Goal: Transaction & Acquisition: Purchase product/service

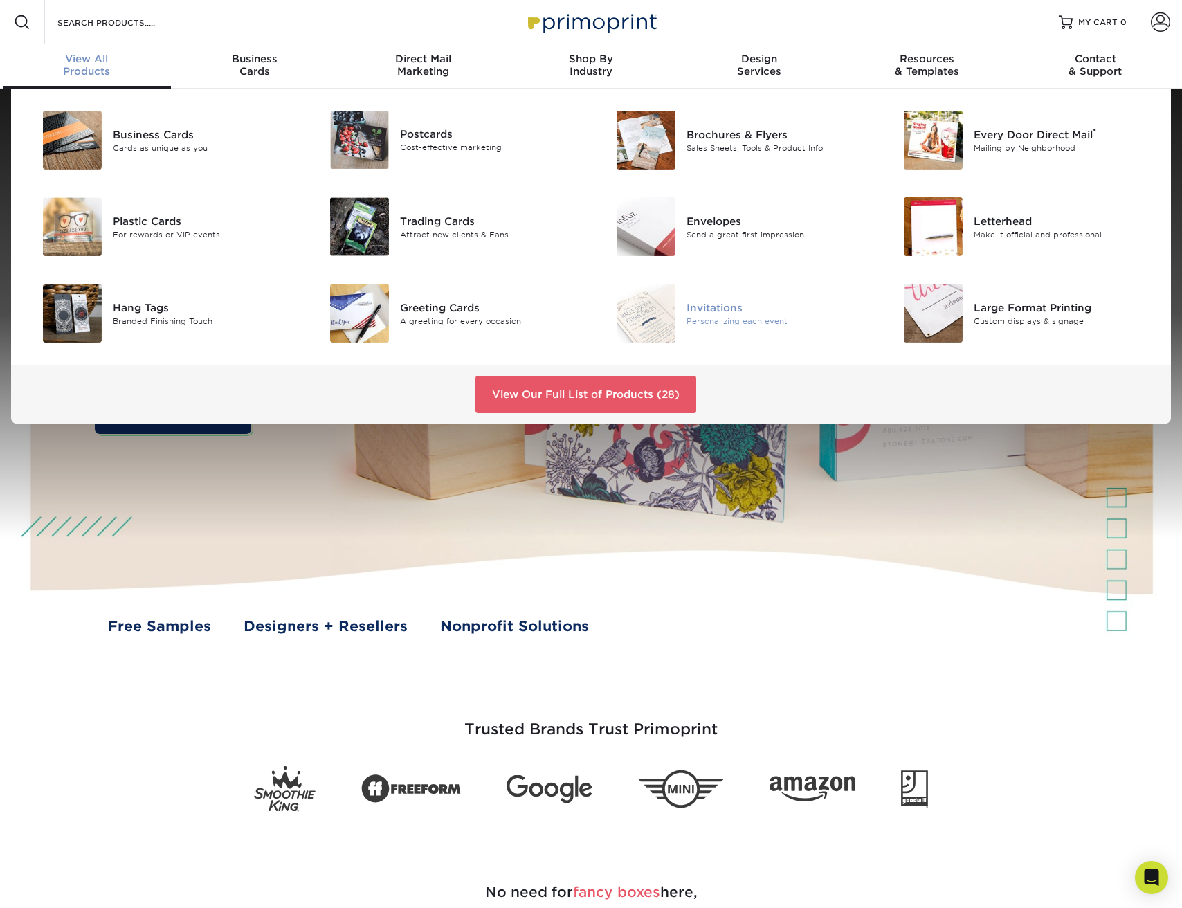
click at [719, 311] on div "Invitations" at bounding box center [776, 307] width 181 height 15
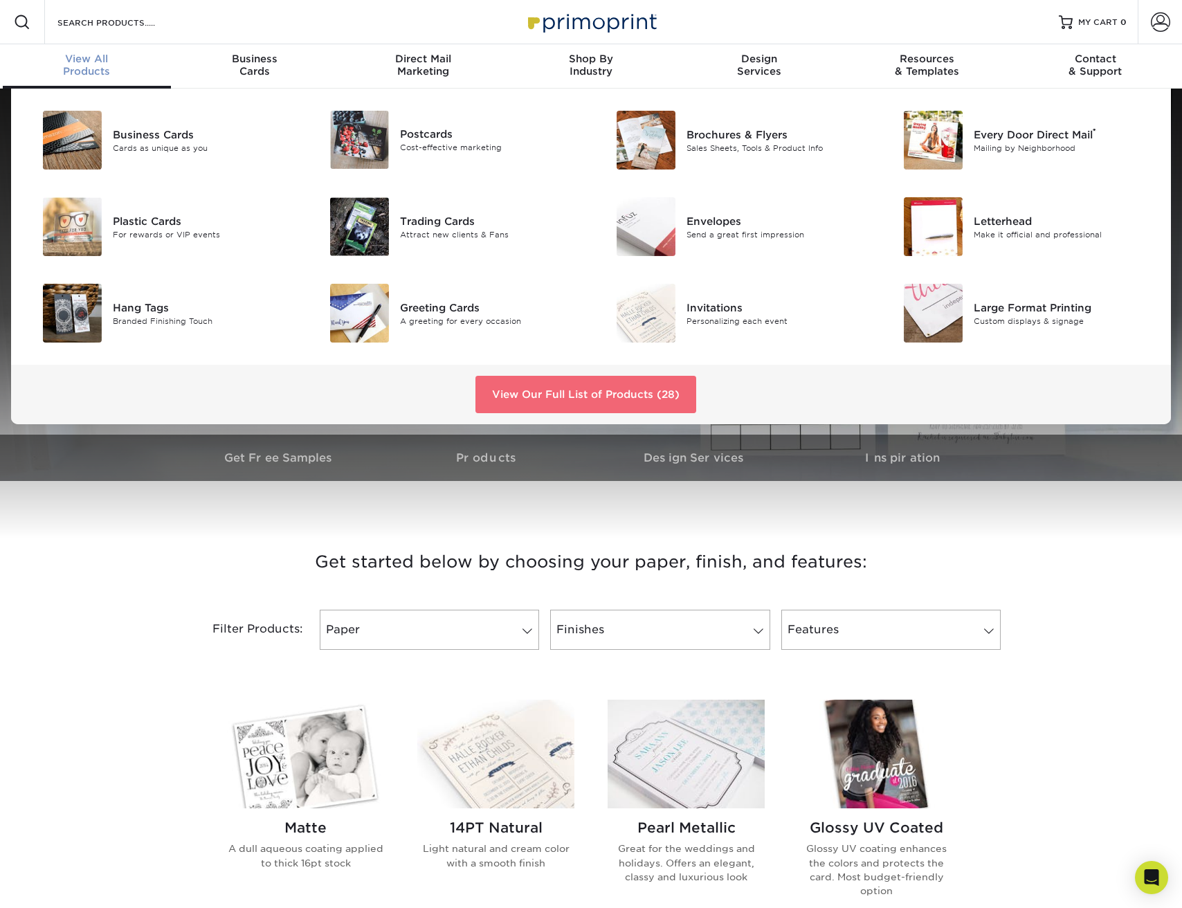
click at [558, 386] on link "View Our Full List of Products (28)" at bounding box center [585, 394] width 221 height 37
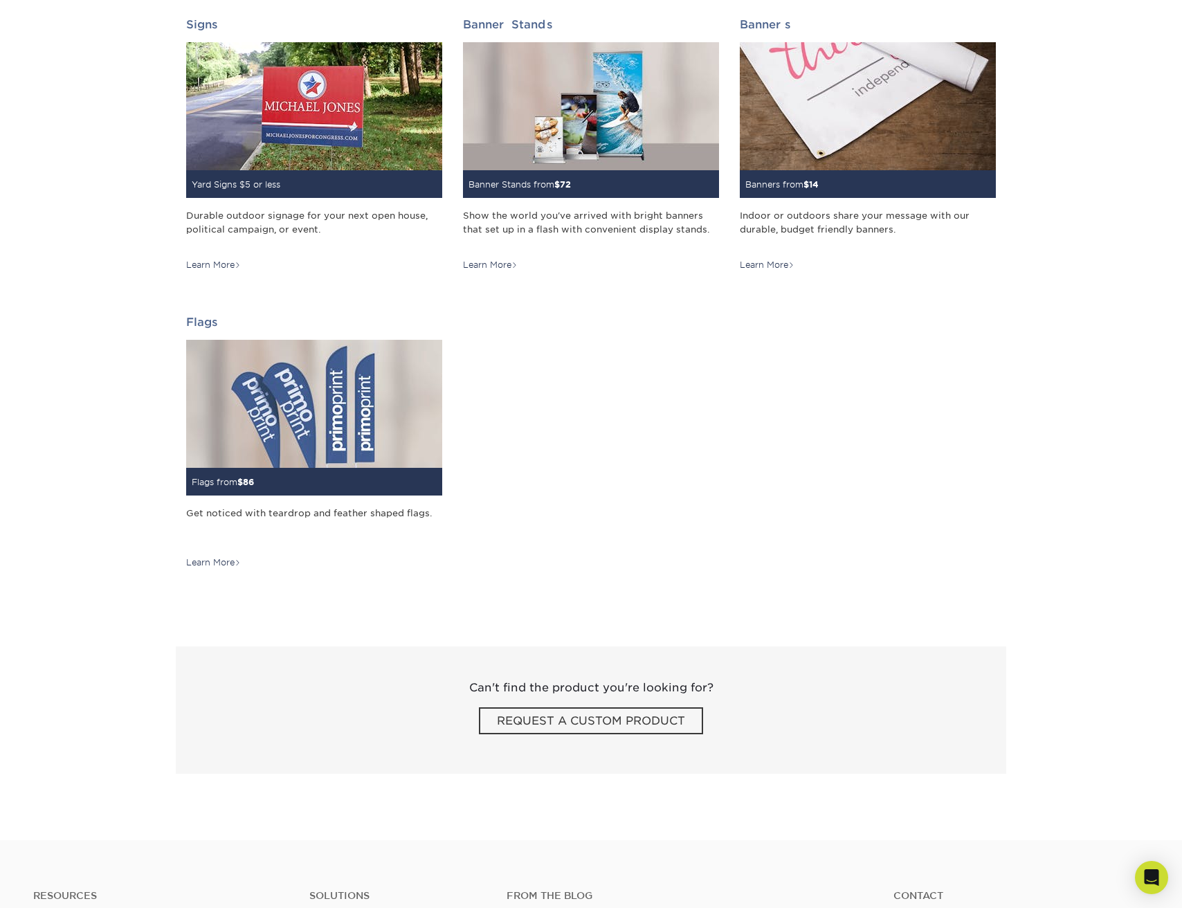
scroll to position [1985, 0]
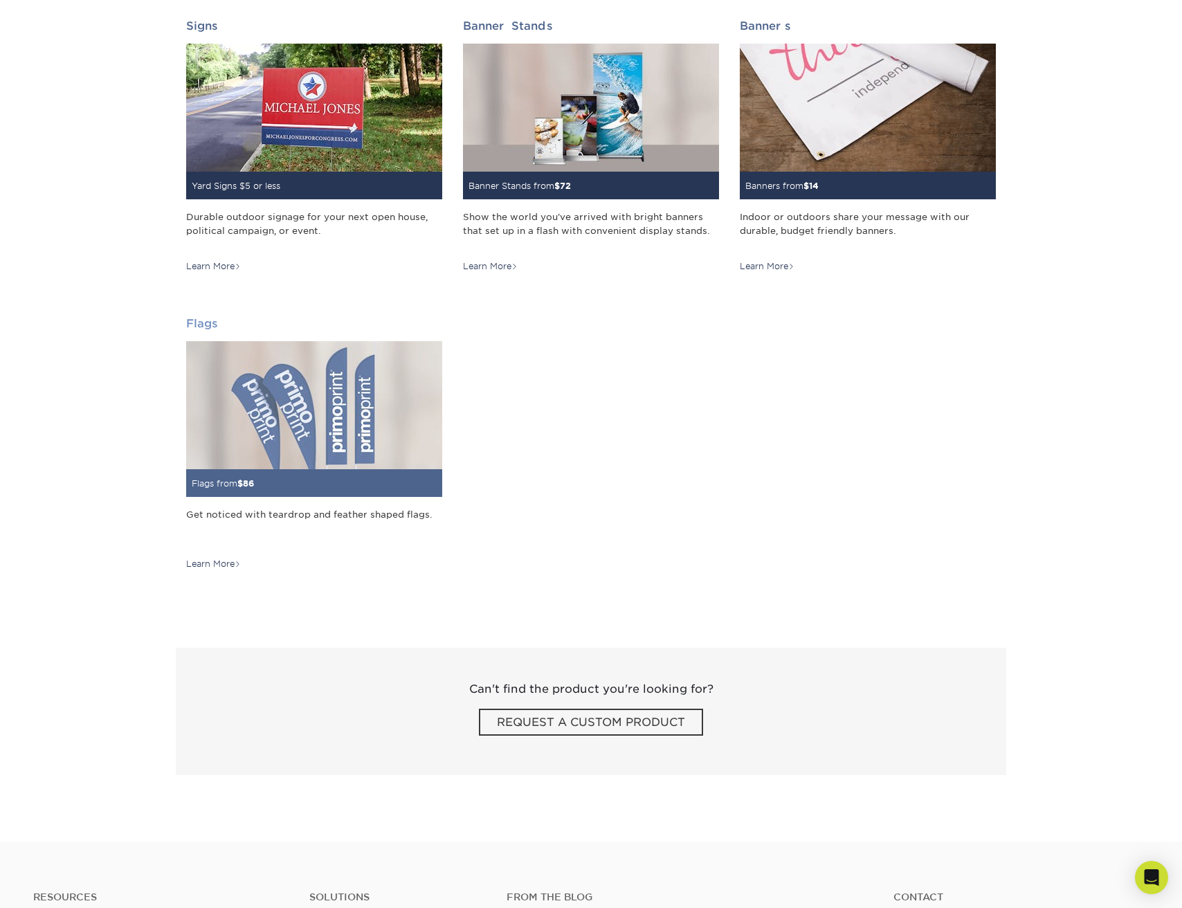
click at [309, 417] on img at bounding box center [314, 405] width 256 height 128
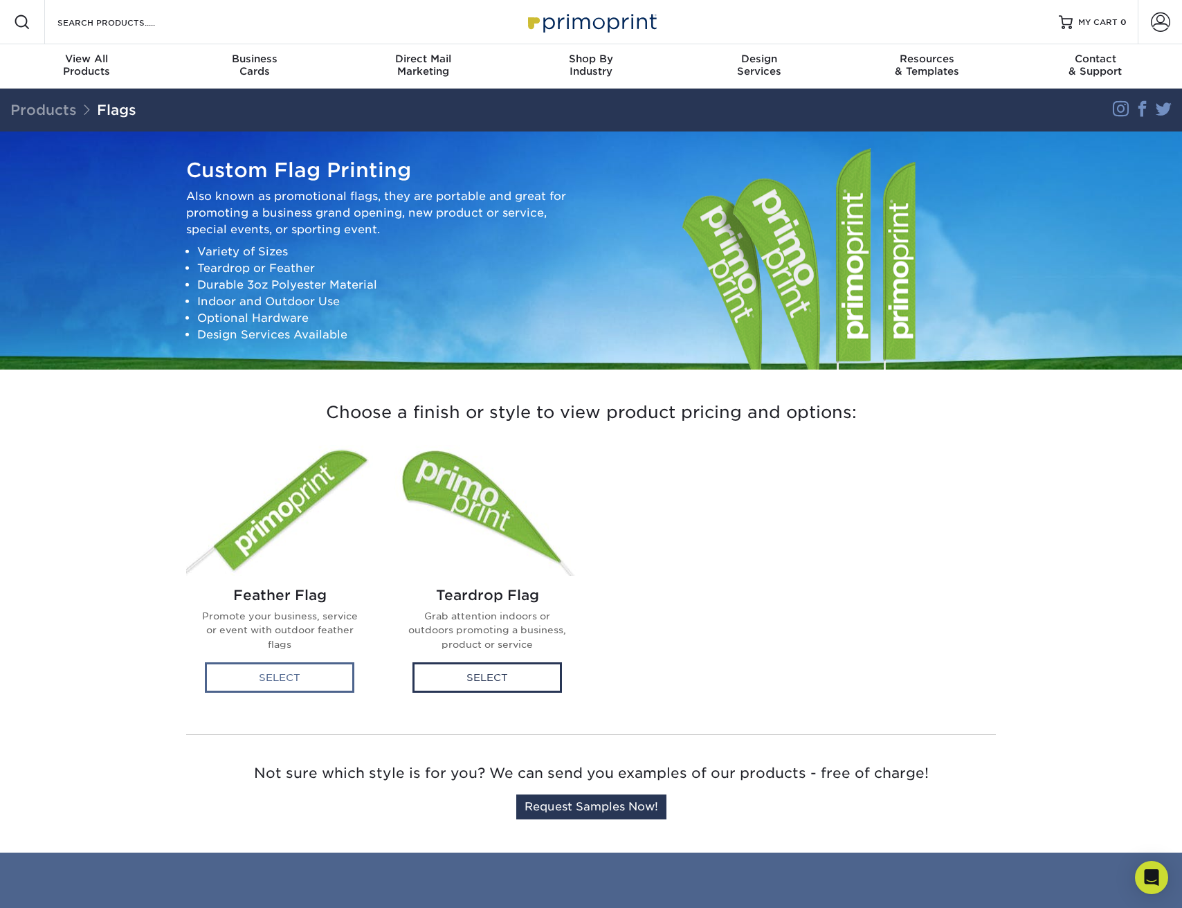
click at [279, 682] on div "Select" at bounding box center [279, 677] width 149 height 30
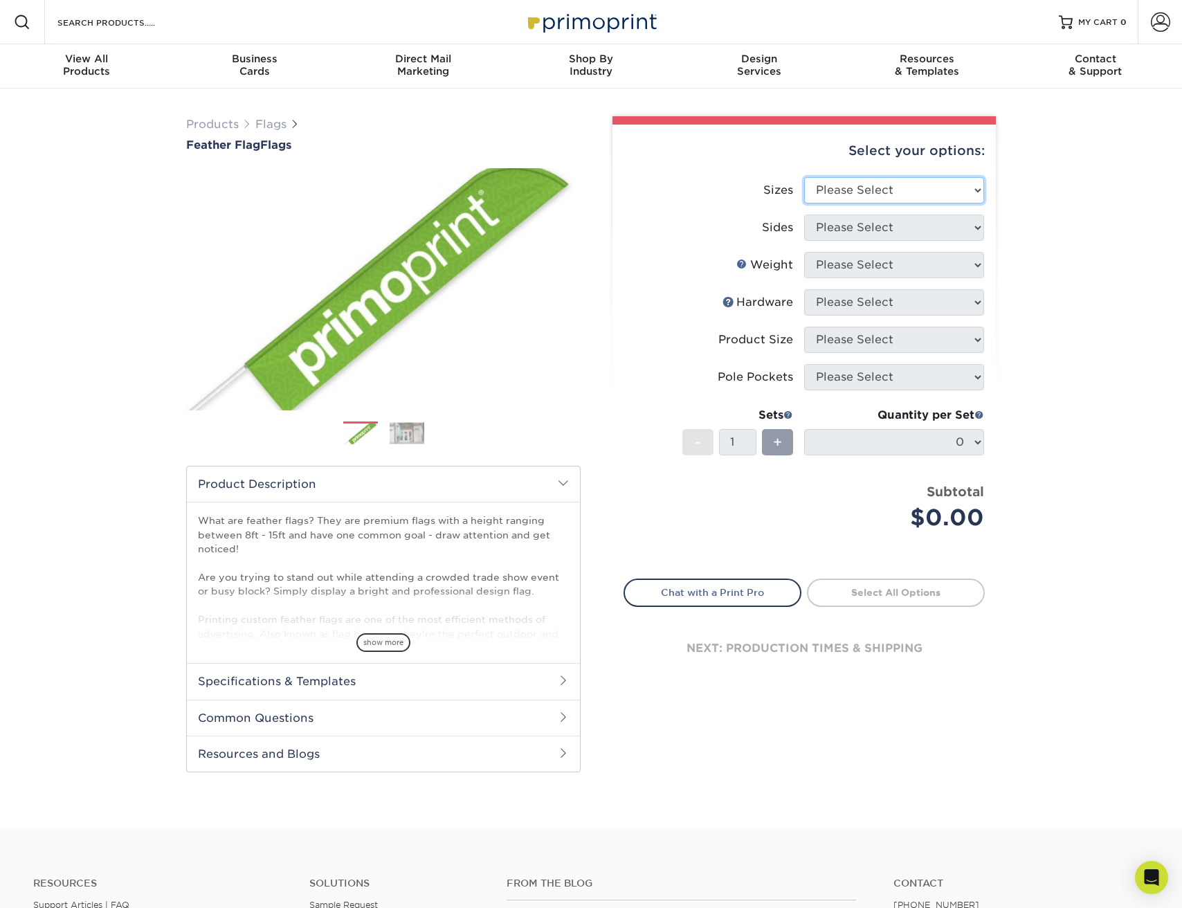
click at [832, 197] on select "Please Select 24" x 36" 24" x 81" 32" x 70" 32" x 99" 32" x 123" 36" x 123" 37"…" at bounding box center [894, 190] width 180 height 26
click at [949, 187] on select "Please Select 24" x 36" 24" x 81" 32" x 70" 32" x 99" 32" x 123" 36" x 123" 37"…" at bounding box center [894, 190] width 180 height 26
select select "57.00x142.00"
click at [804, 177] on select "Please Select 24" x 36" 24" x 81" 32" x 70" 32" x 99" 32" x 123" 36" x 123" 37"…" at bounding box center [894, 190] width 180 height 26
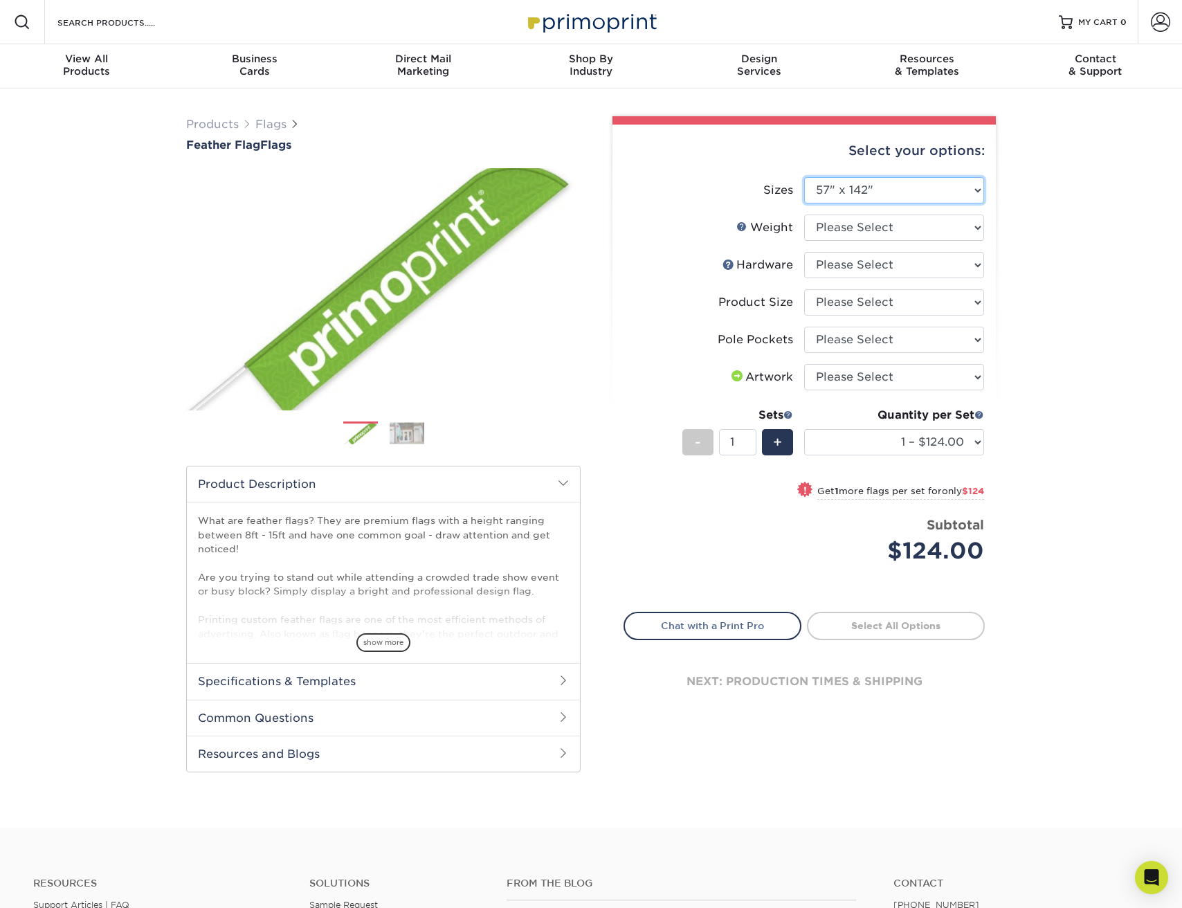
click at [876, 190] on select "Please Select 24" x 36" 24" x 81" 32" x 70" 32" x 99" 32" x 123" 36" x 123" 37"…" at bounding box center [894, 190] width 180 height 26
click at [403, 433] on img at bounding box center [407, 432] width 35 height 21
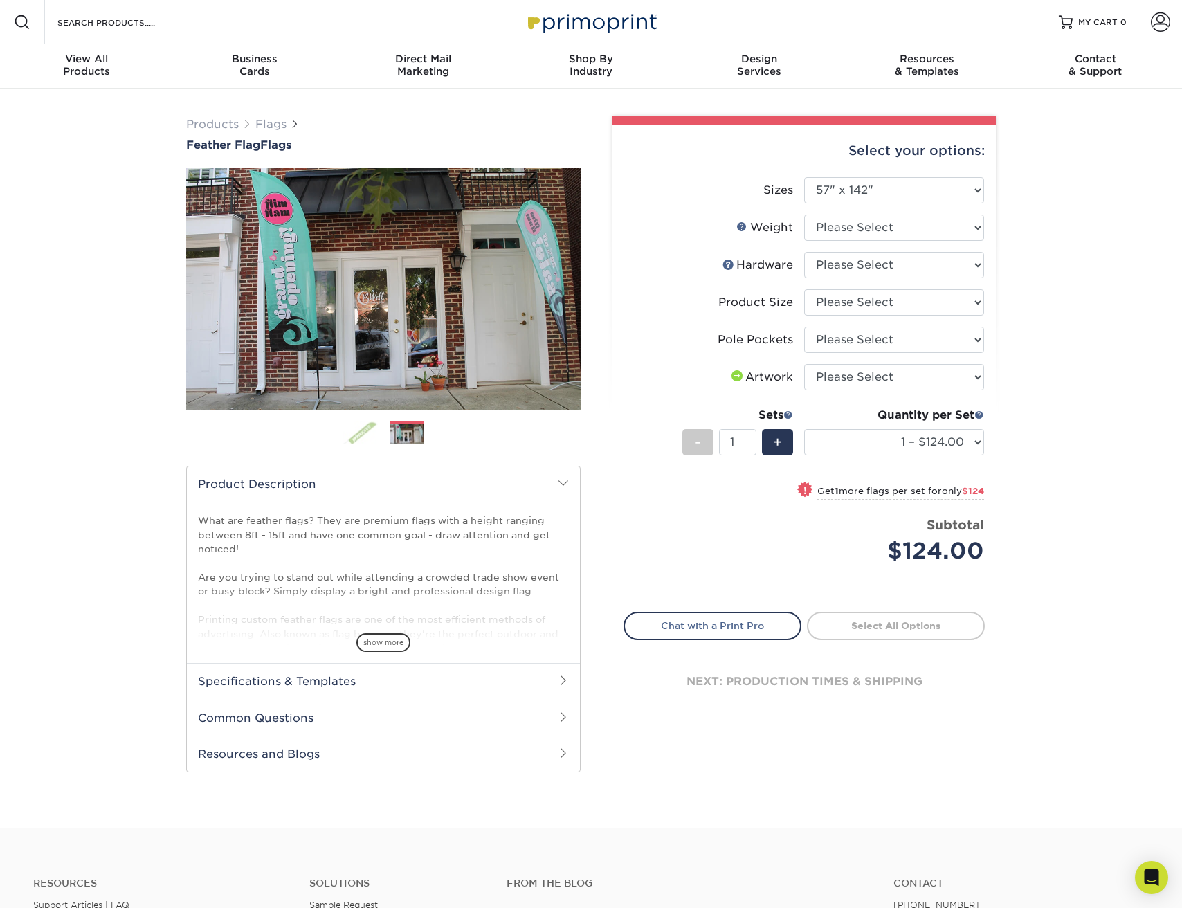
click at [125, 326] on div "Products Flags Feather Flag Flags Previous" at bounding box center [591, 458] width 1182 height 739
click at [1057, 253] on div "Products Flags Feather Flag Flags Previous" at bounding box center [591, 458] width 1182 height 739
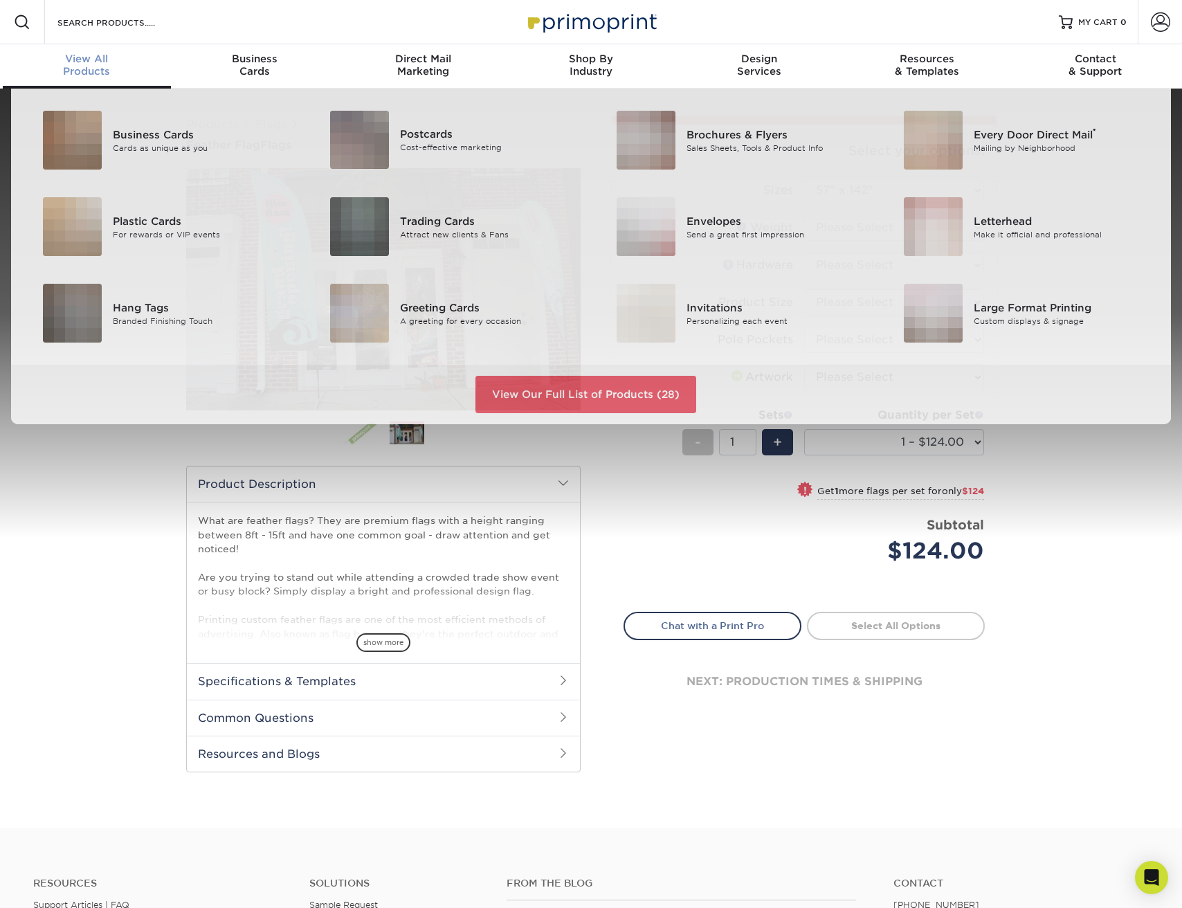
click at [84, 59] on span "View All" at bounding box center [87, 59] width 168 height 12
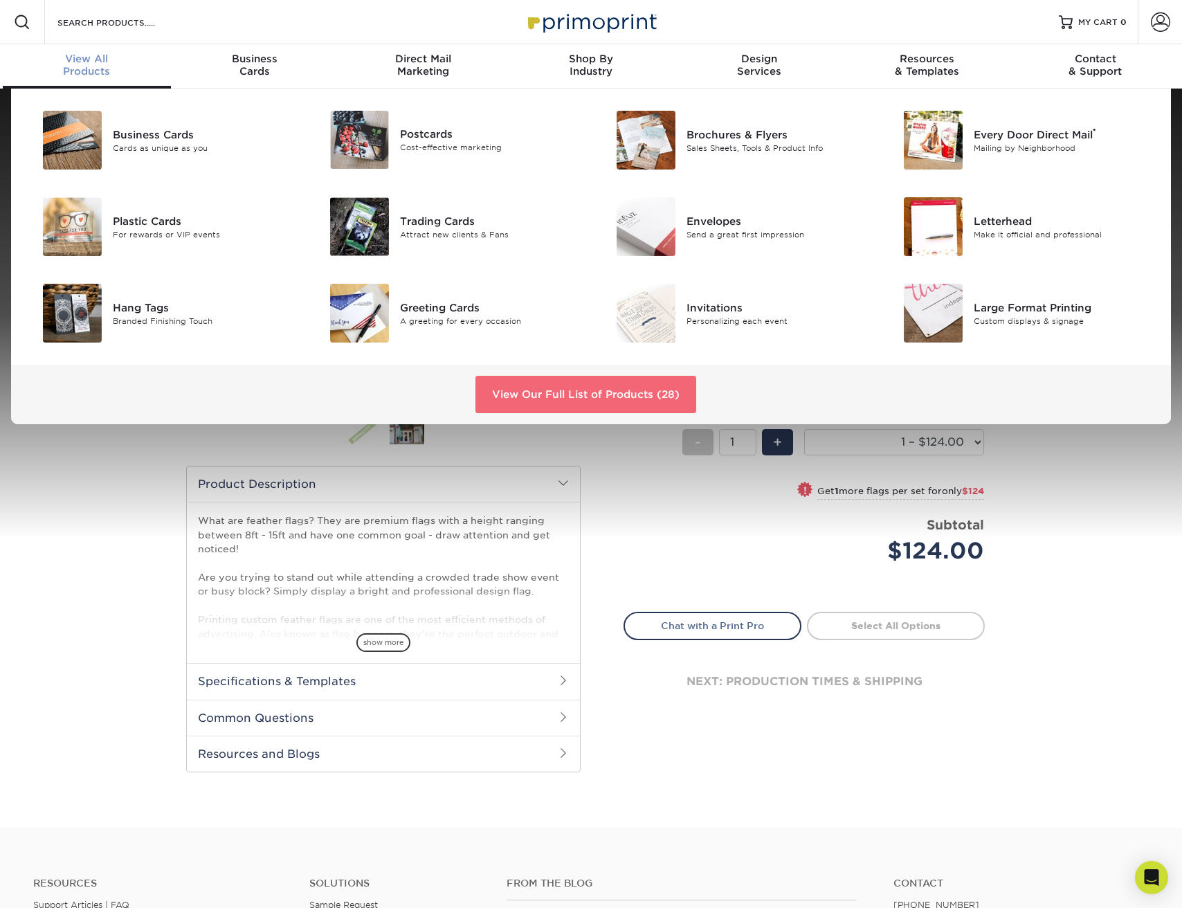
click at [546, 395] on link "View Our Full List of Products (28)" at bounding box center [585, 394] width 221 height 37
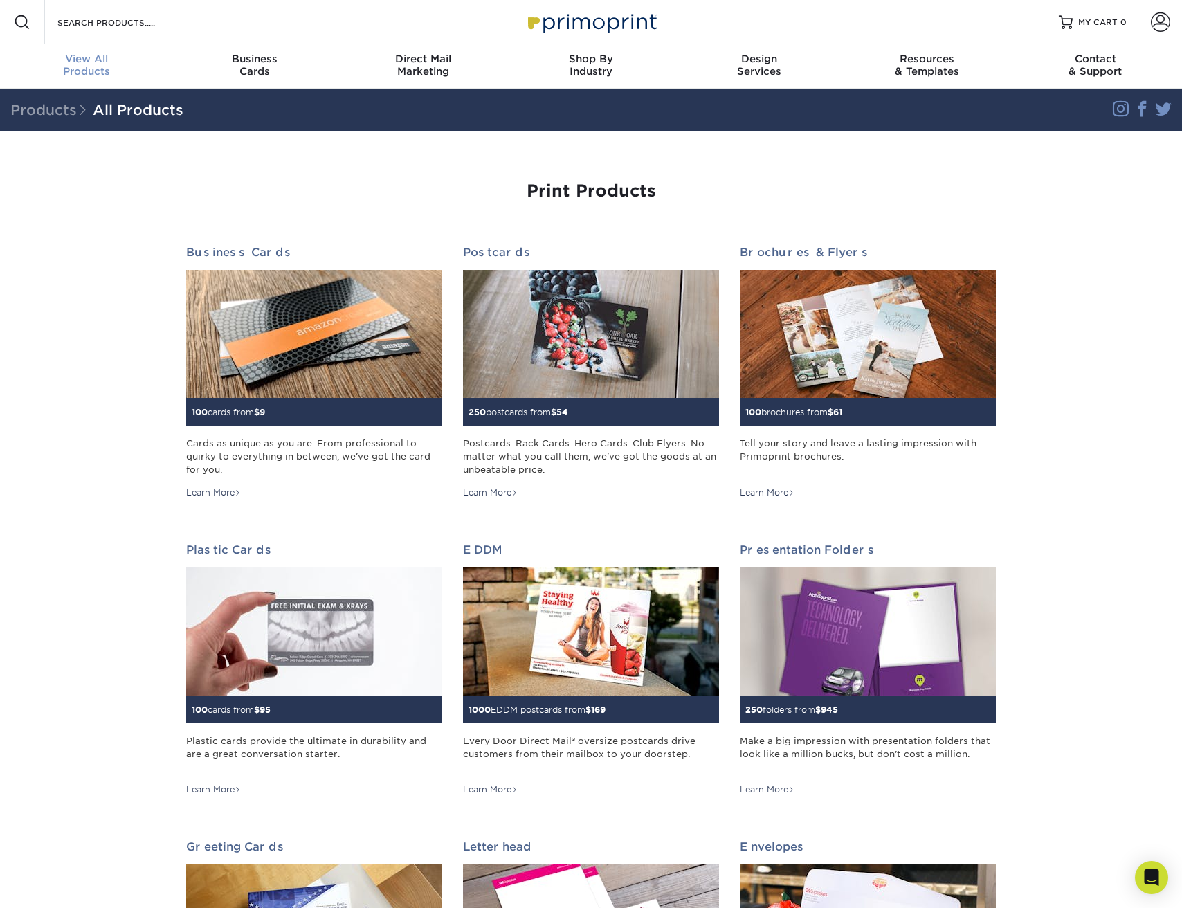
click at [102, 57] on span "View All" at bounding box center [87, 59] width 168 height 12
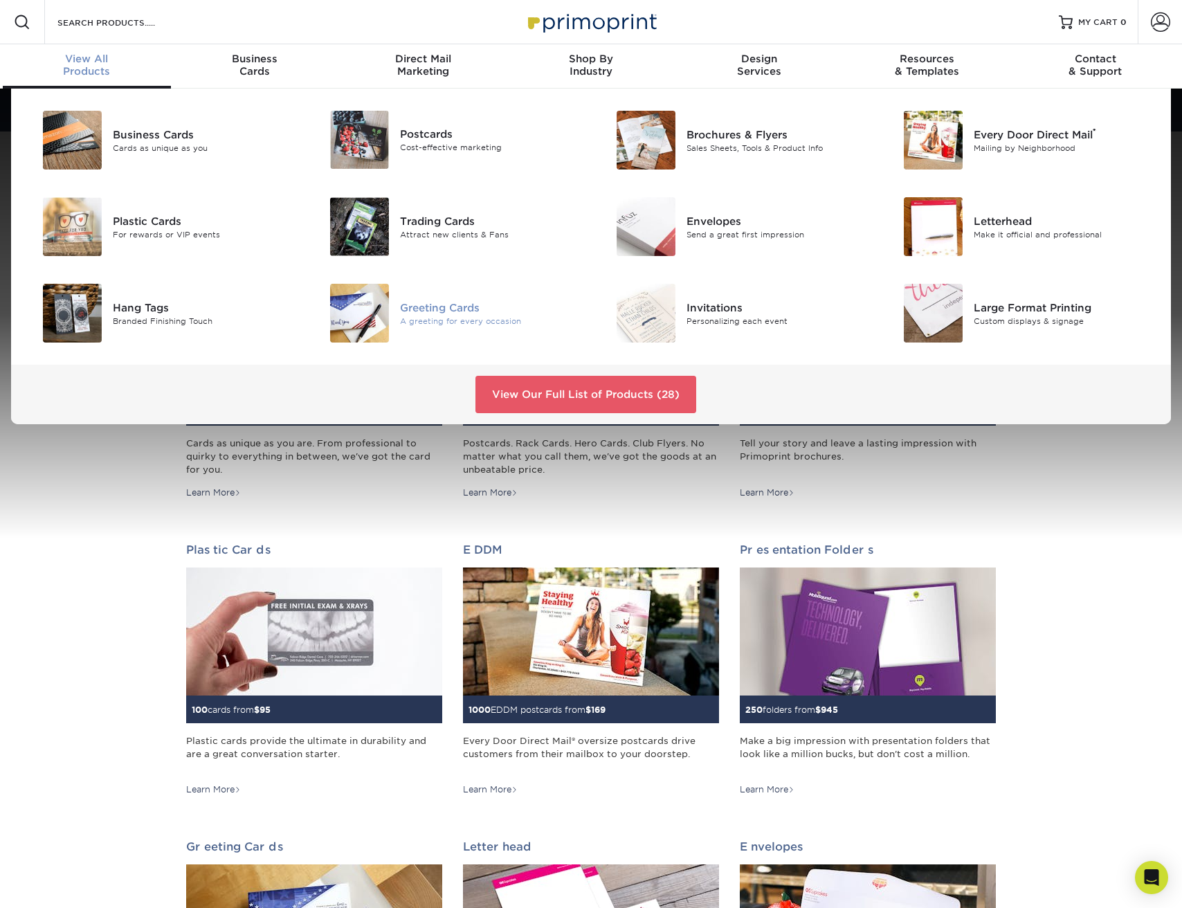
click at [475, 313] on div "Greeting Cards" at bounding box center [490, 307] width 181 height 15
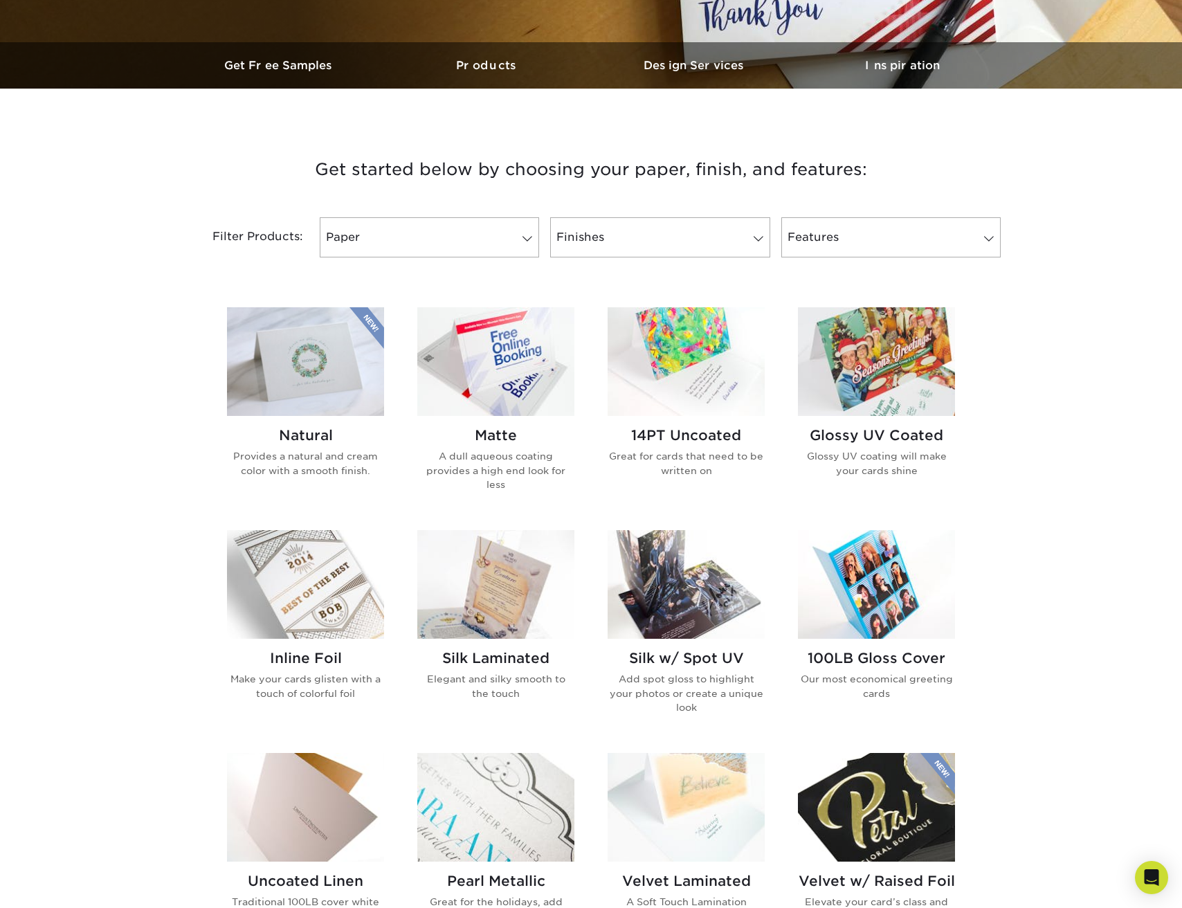
scroll to position [393, 0]
click at [503, 364] on img at bounding box center [495, 361] width 157 height 109
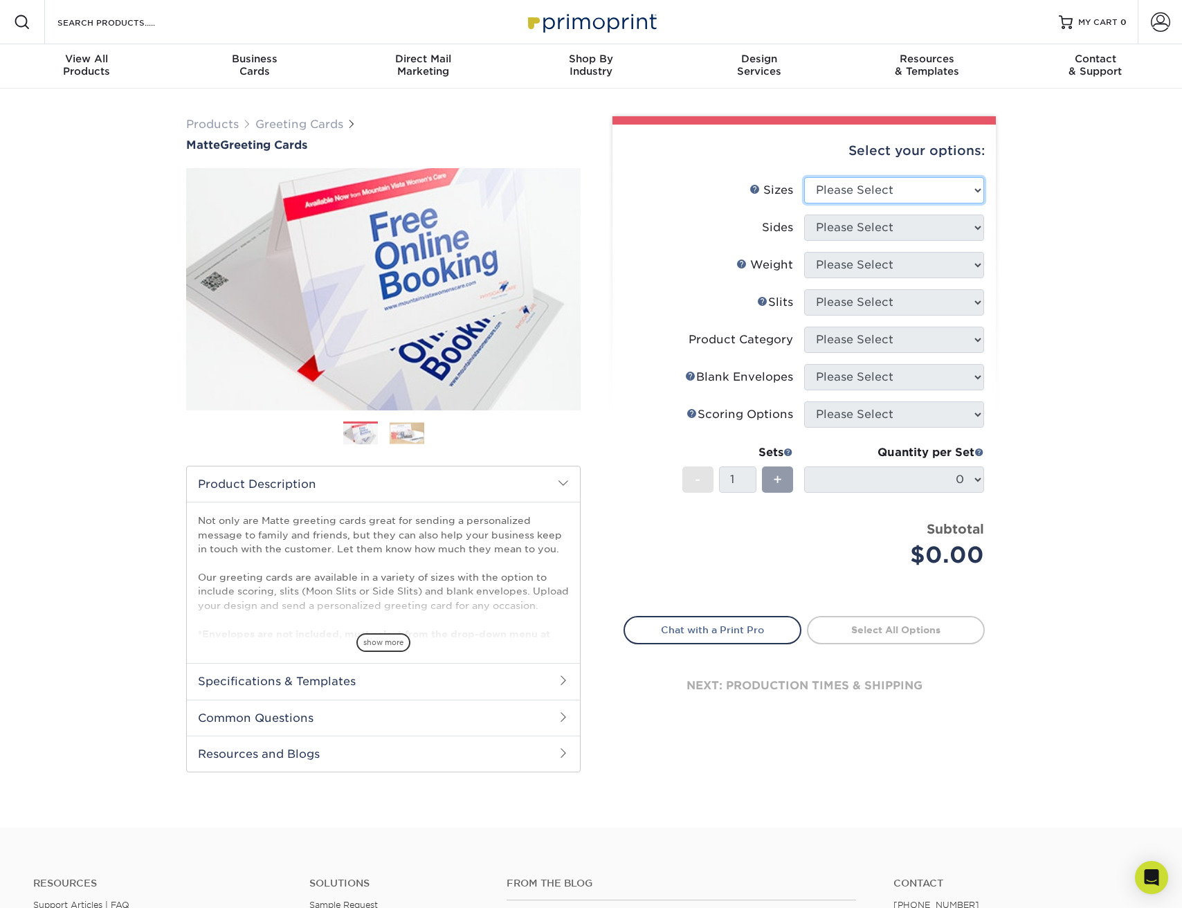
click at [890, 194] on select "Please Select 4.25" x 11" 5.5" x 8.5" 6" x 9" 6" x 12" 7" x 10" 8.5" x 11"" at bounding box center [894, 190] width 180 height 26
click at [970, 194] on select "Please Select 4.25" x 11" 5.5" x 8.5" 6" x 9" 6" x 12" 7" x 10" 8.5" x 11"" at bounding box center [894, 190] width 180 height 26
select select "4.25x11.00"
click at [804, 177] on select "Please Select 4.25" x 11" 5.5" x 8.5" 6" x 9" 6" x 12" 7" x 10" 8.5" x 11"" at bounding box center [894, 190] width 180 height 26
click at [956, 230] on select "Please Select Print Both Sides Print Front Only" at bounding box center [894, 228] width 180 height 26
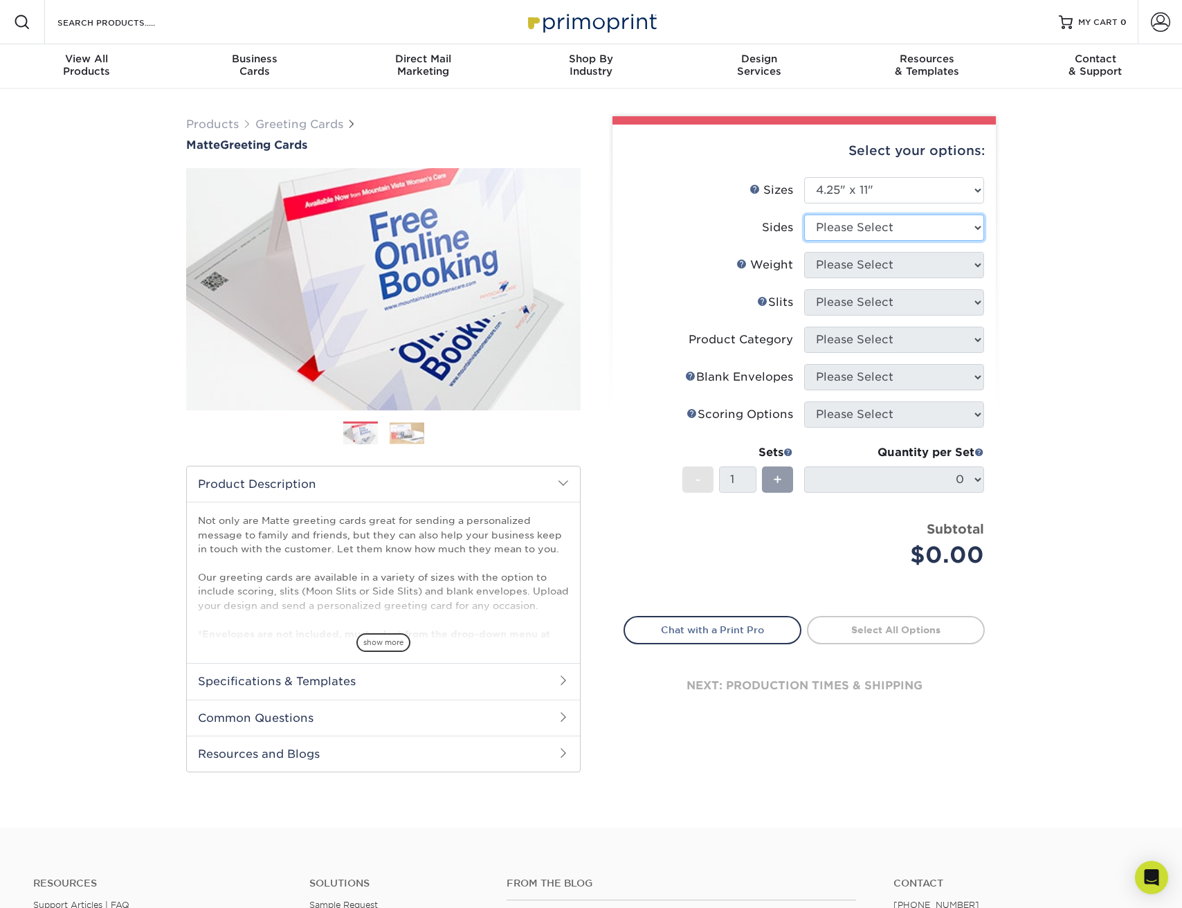
select select "13abbda7-1d64-4f25-8bb2-c179b224825d"
click at [804, 215] on select "Please Select Print Both Sides Print Front Only" at bounding box center [894, 228] width 180 height 26
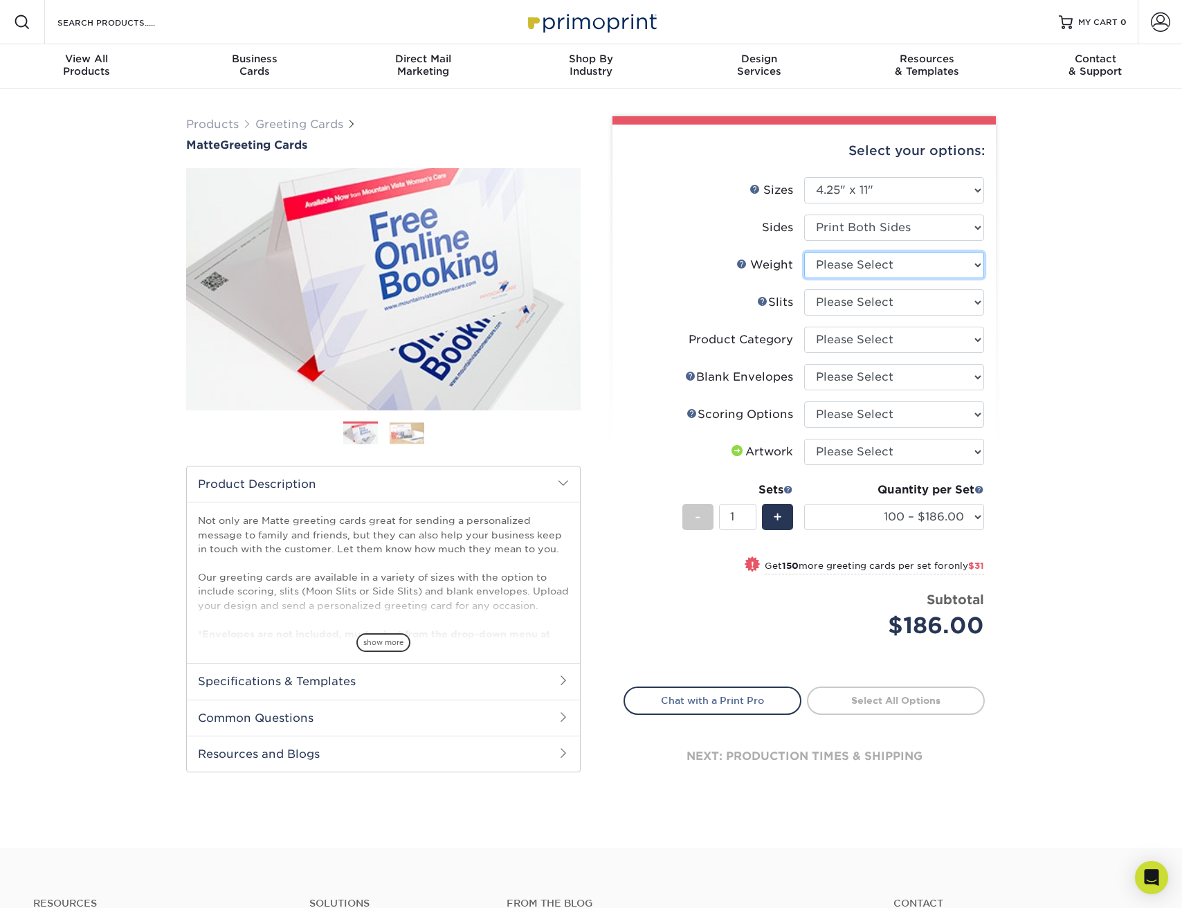
click at [947, 265] on select "Please Select 14PT" at bounding box center [894, 265] width 180 height 26
select select "14PT"
click at [804, 252] on select "Please Select 14PT" at bounding box center [894, 265] width 180 height 26
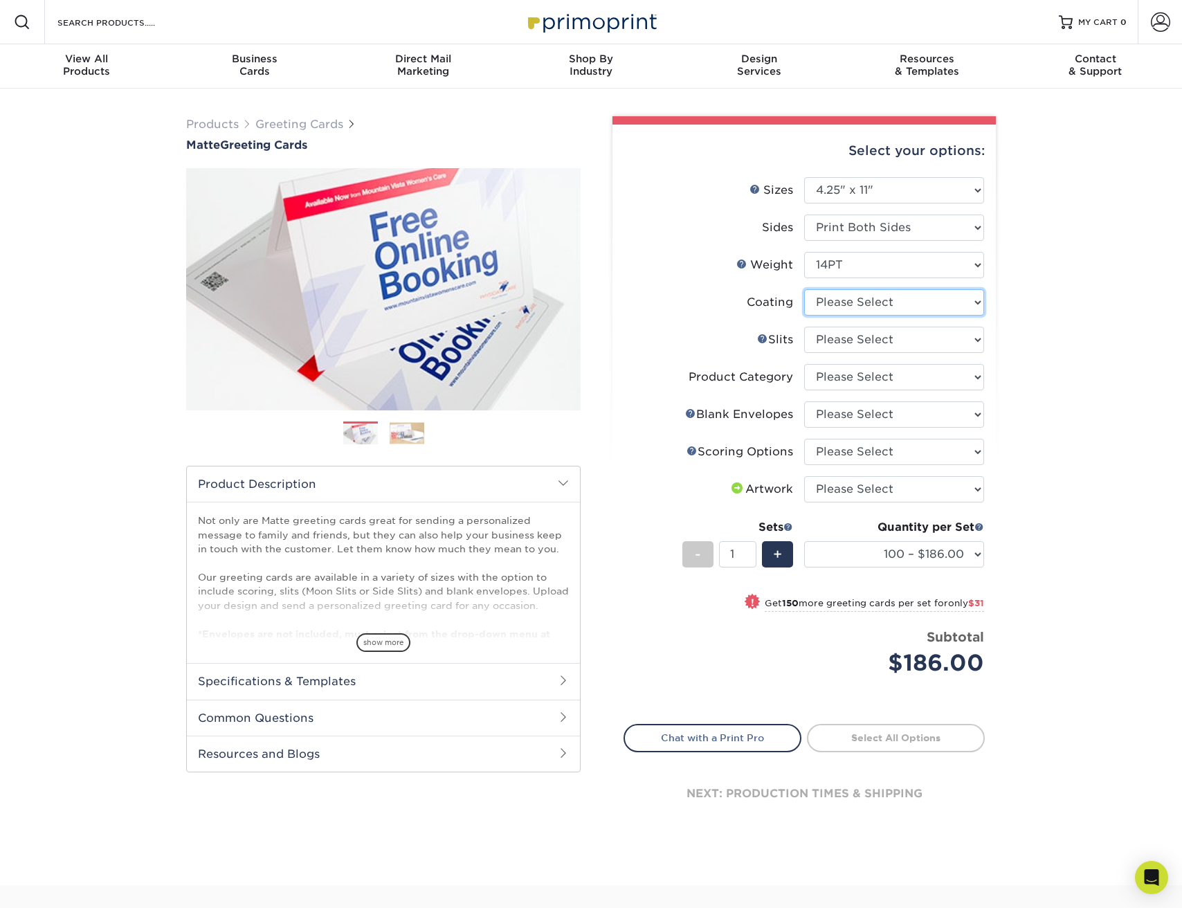
click at [936, 304] on select at bounding box center [894, 302] width 180 height 26
select select "121bb7b5-3b4d-429f-bd8d-bbf80e953313"
click at [804, 289] on select at bounding box center [894, 302] width 180 height 26
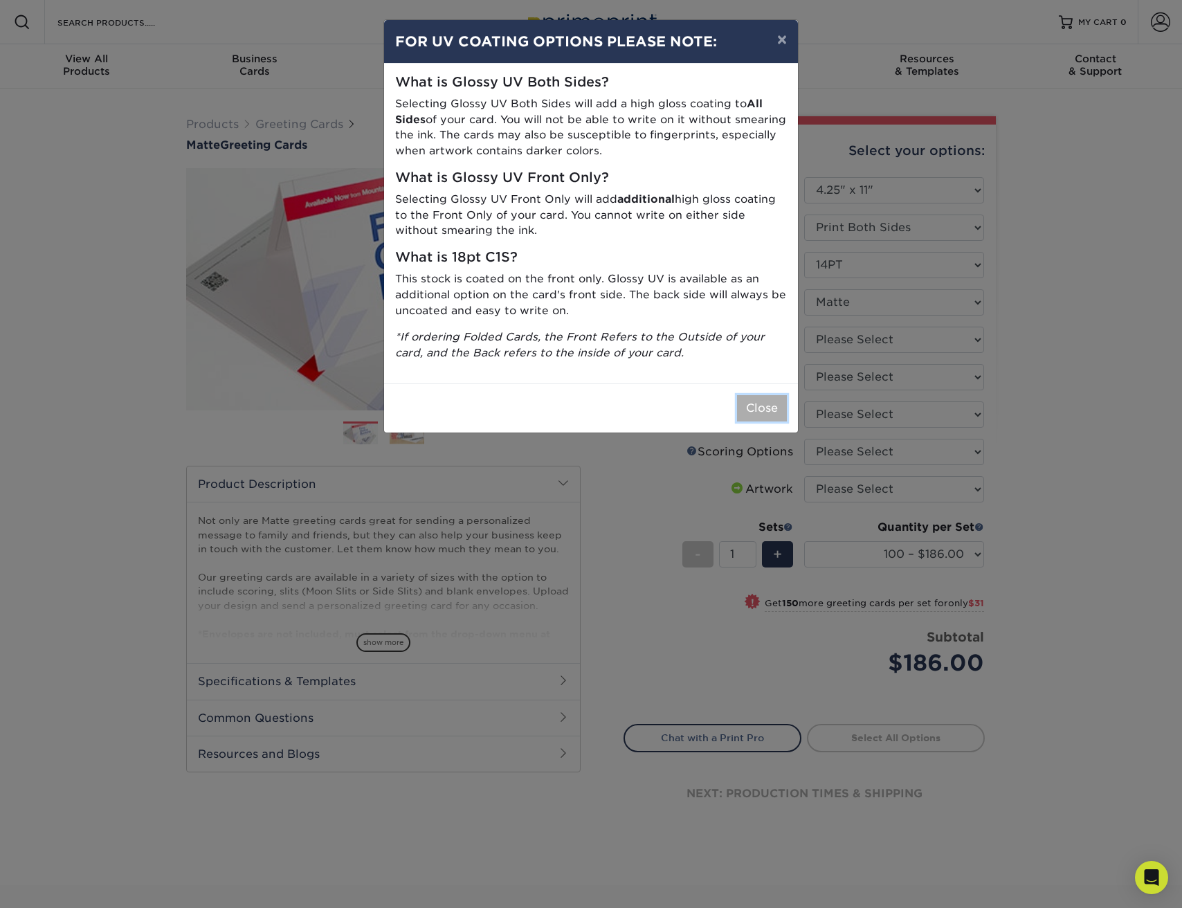
click at [770, 408] on button "Close" at bounding box center [762, 408] width 50 height 26
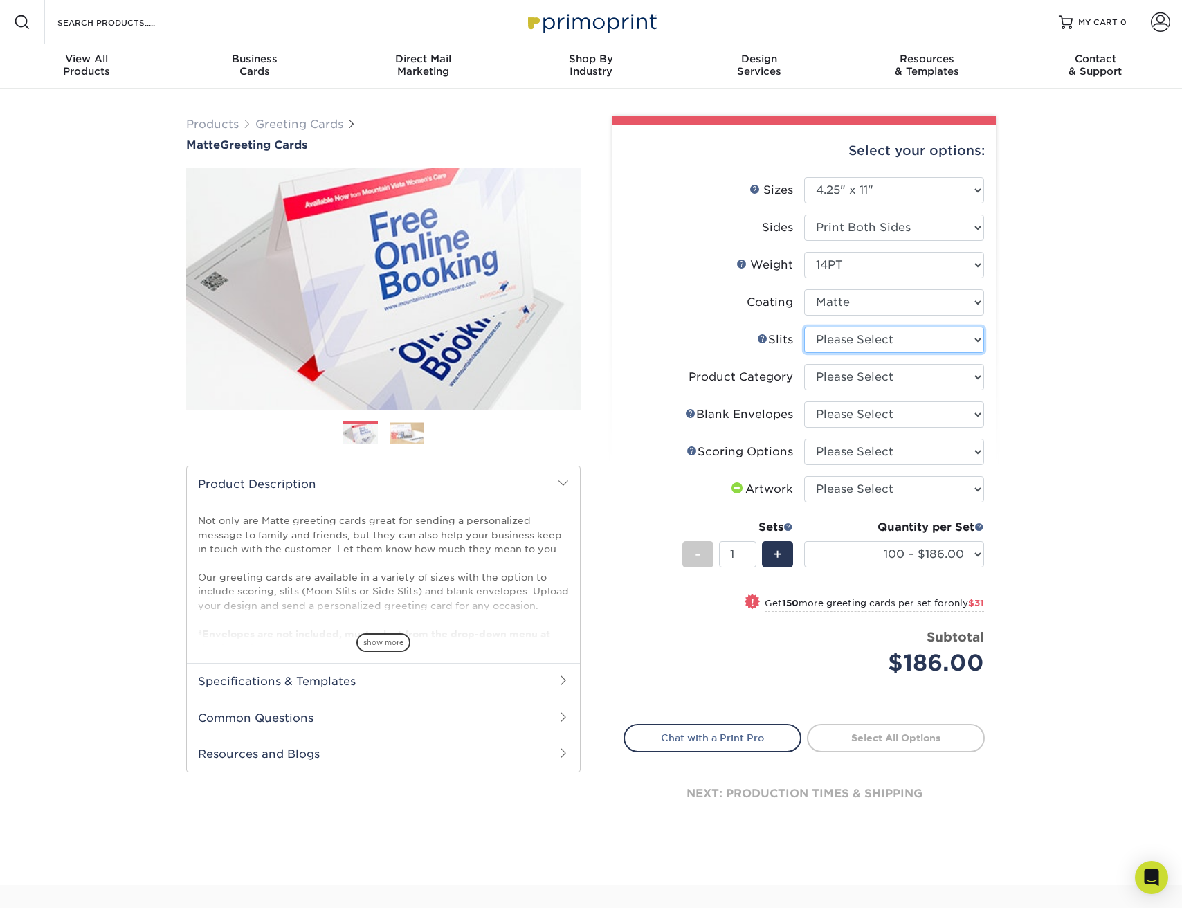
click at [906, 343] on select "Please Select Moon Slits Bottom Panel Moon Slits Right Panel No Gift Card Slits…" at bounding box center [894, 340] width 180 height 26
select select "c4055f3c-a707-4a99-931b-ce83690041fd"
click at [804, 327] on select "Please Select Moon Slits Bottom Panel Moon Slits Right Panel No Gift Card Slits…" at bounding box center [894, 340] width 180 height 26
click at [920, 382] on select "Please Select Greeting Cards" at bounding box center [894, 377] width 180 height 26
select select "b7f8198f-f281-4438-a52e-cd7a5c5c0cfc"
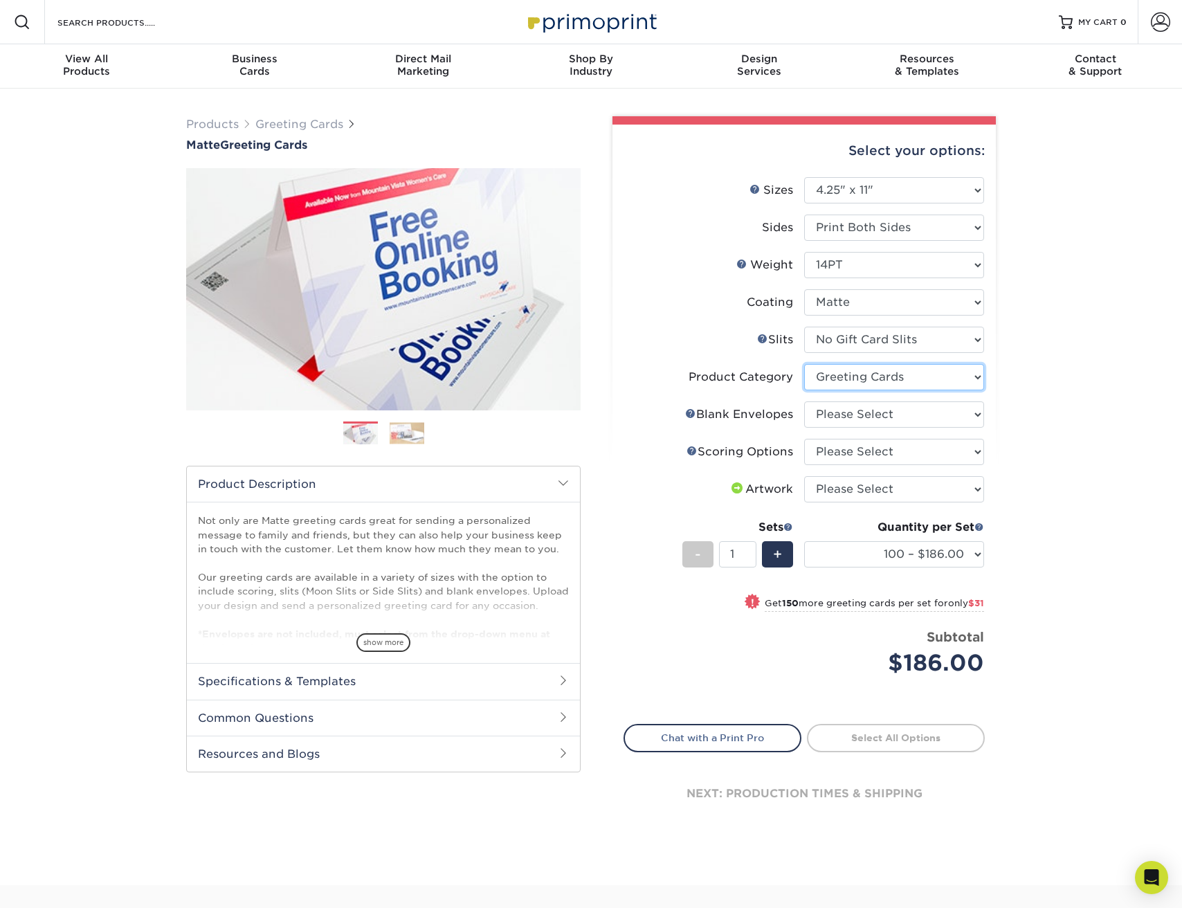
click at [804, 364] on select "Please Select Greeting Cards" at bounding box center [894, 377] width 180 height 26
click at [922, 419] on select "Please Select No Blank Envelopes Yes 100 Envelopes A2 Yes 250 Envelopes A2 Yes …" at bounding box center [894, 414] width 180 height 26
select select "62a961e2-e2dd-4510-8e8e-75355a5b8467"
click at [804, 401] on select "Please Select No Blank Envelopes Yes 100 Envelopes A2 Yes 250 Envelopes A2 Yes …" at bounding box center [894, 414] width 180 height 26
click at [968, 556] on select "100 – $217.25 250 – $248.25 500 – $271.25 1000 – $308.25 2500 – $480.25 5000 – …" at bounding box center [894, 554] width 180 height 26
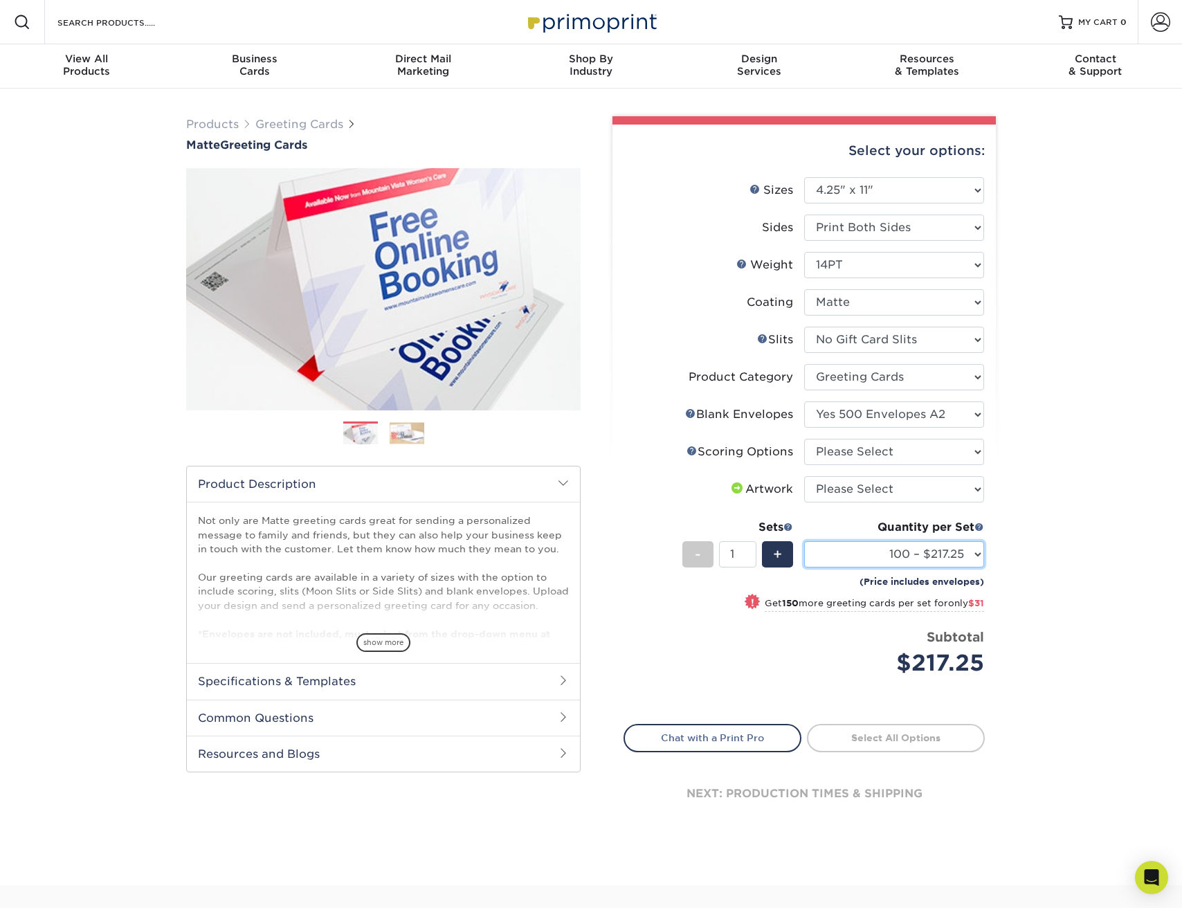
select select "500 – $271.25"
click at [804, 541] on select "100 – $217.25 250 – $248.25 500 – $271.25 1000 – $308.25 2500 – $480.25 5000 – …" at bounding box center [894, 554] width 180 height 26
click at [916, 456] on select "Please Select Score in Half" at bounding box center [894, 452] width 180 height 26
click at [691, 450] on link "Scoring Help" at bounding box center [691, 450] width 11 height 11
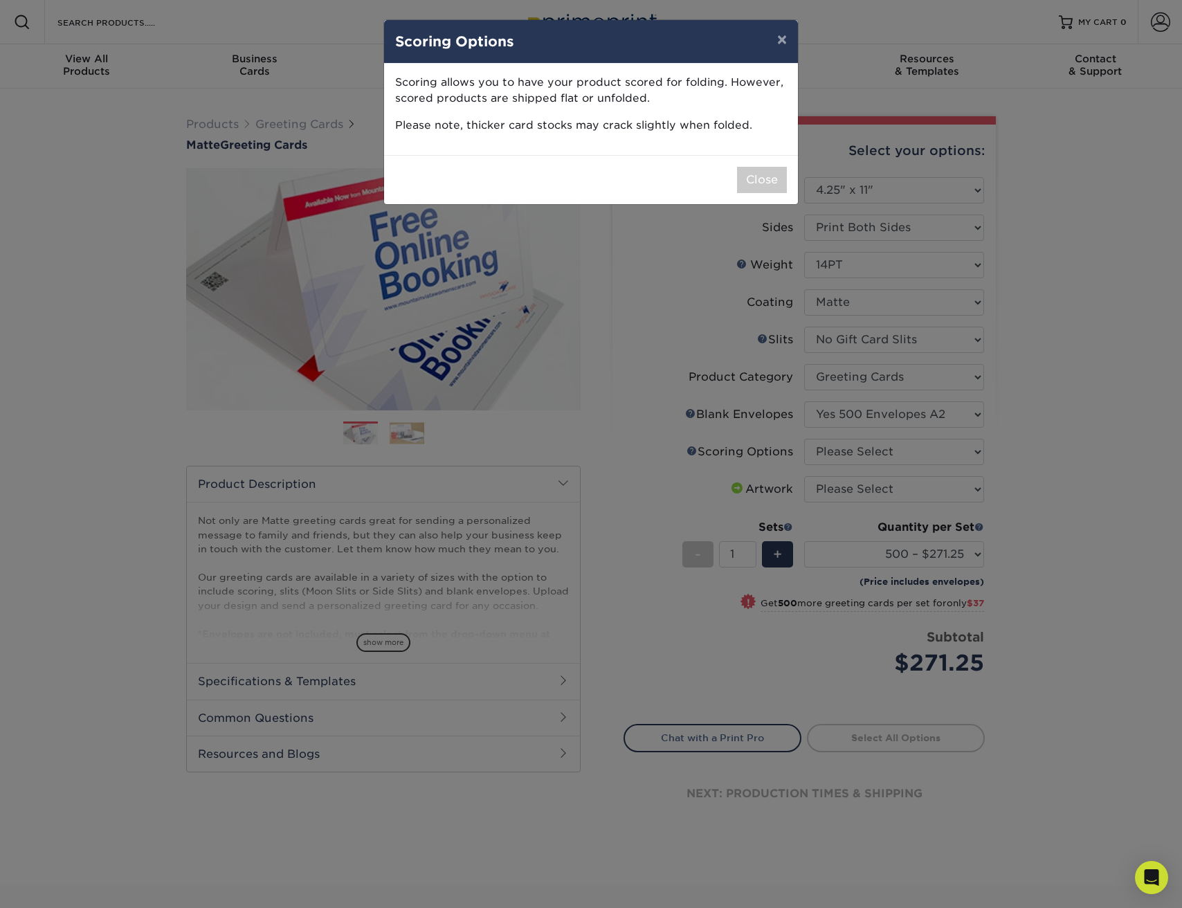
click at [853, 459] on div "× Scoring Options Scoring allows you to have your product scored for folding. H…" at bounding box center [591, 454] width 1182 height 908
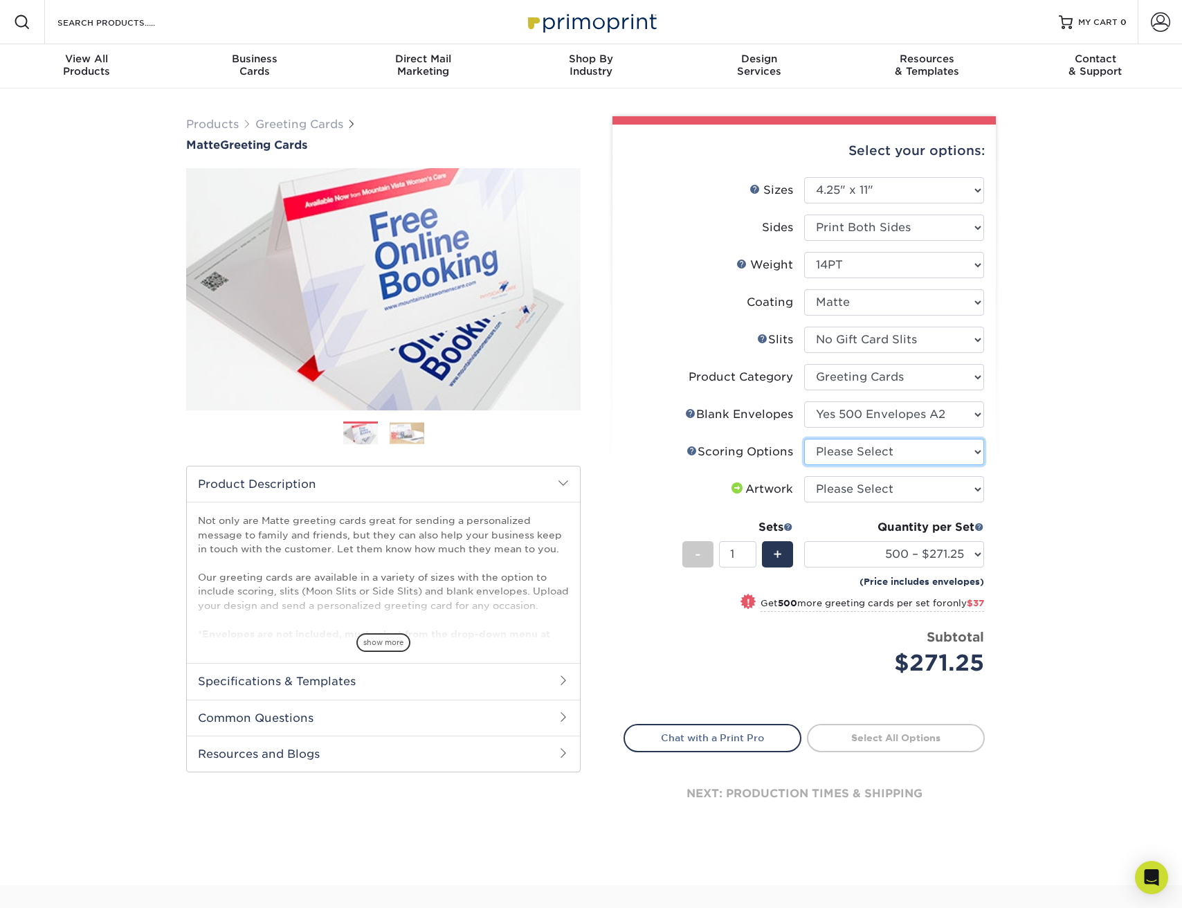
click at [856, 452] on select "Please Select Score in Half" at bounding box center [894, 452] width 180 height 26
select select "b23166fa-223a-4016-b2d3-d3438452c7d9"
click at [804, 439] on select "Please Select Score in Half" at bounding box center [894, 452] width 180 height 26
click at [874, 489] on select "Please Select I will upload files I need a design - $75" at bounding box center [894, 489] width 180 height 26
select select "upload"
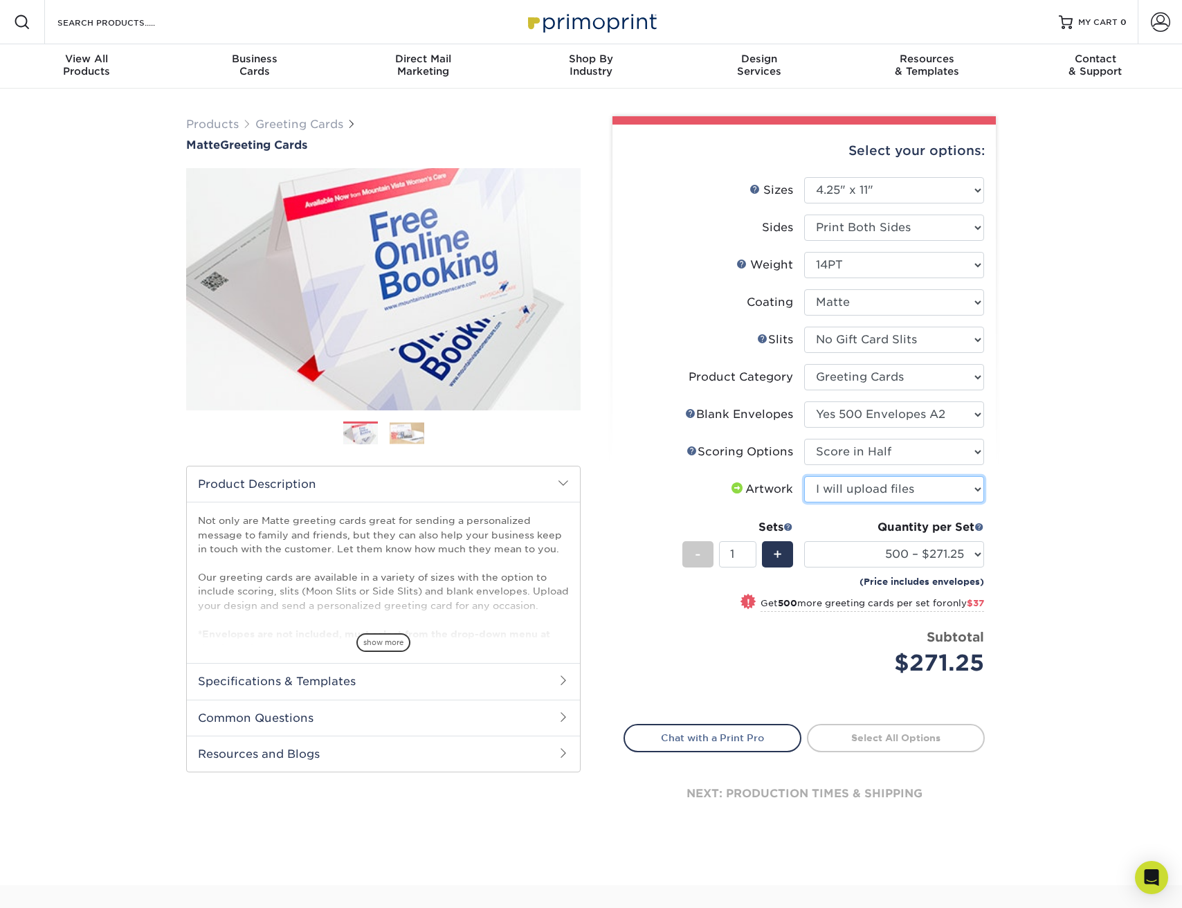
click at [804, 476] on select "Please Select I will upload files I need a design - $75" at bounding box center [894, 489] width 180 height 26
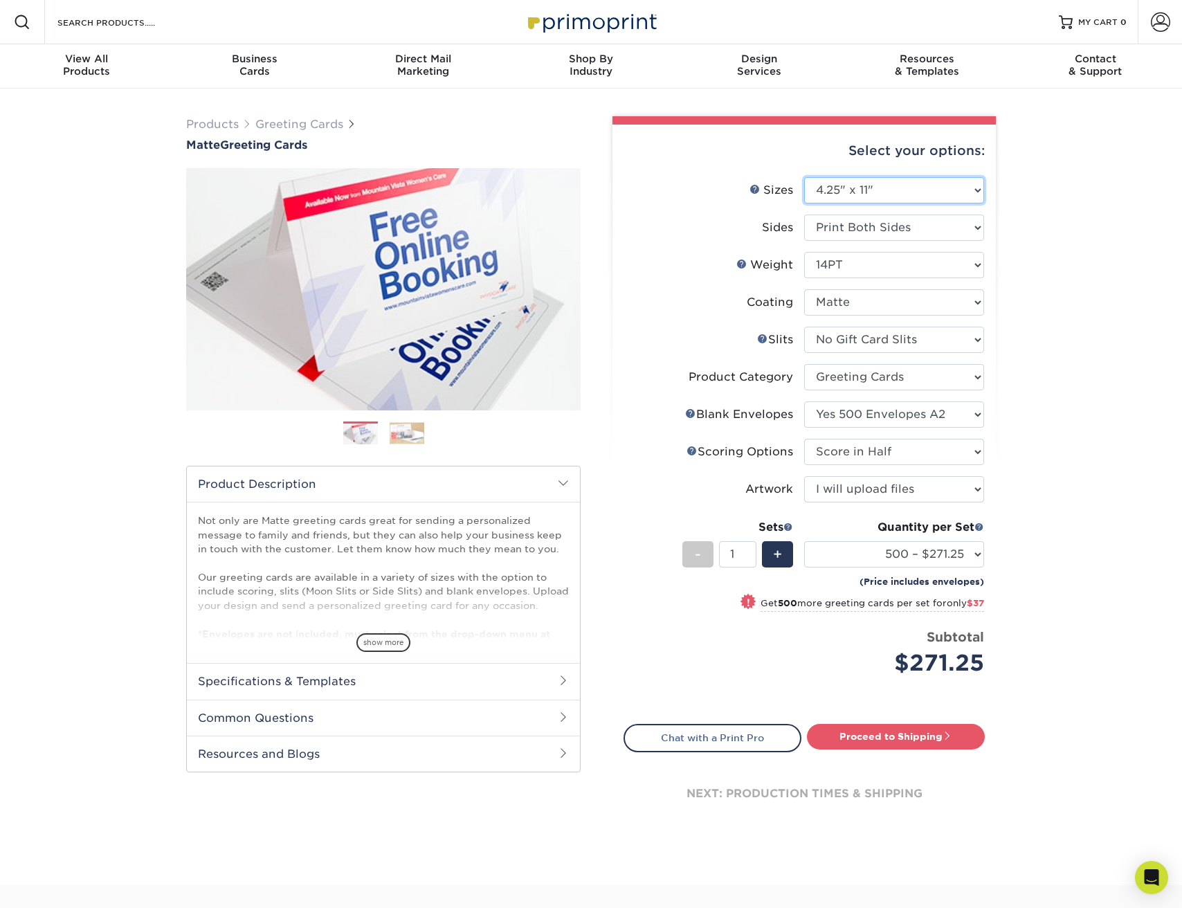
click at [967, 190] on select "Please Select 4.25" x 11" 5.5" x 8.5" 6" x 9" 6" x 12" 7" x 10" 8.5" x 11"" at bounding box center [894, 190] width 180 height 26
select select "6.00x9.00"
click at [804, 177] on select "Please Select 4.25" x 11" 5.5" x 8.5" 6" x 9" 6" x 12" 7" x 10" 8.5" x 11"" at bounding box center [894, 190] width 180 height 26
select select "-1"
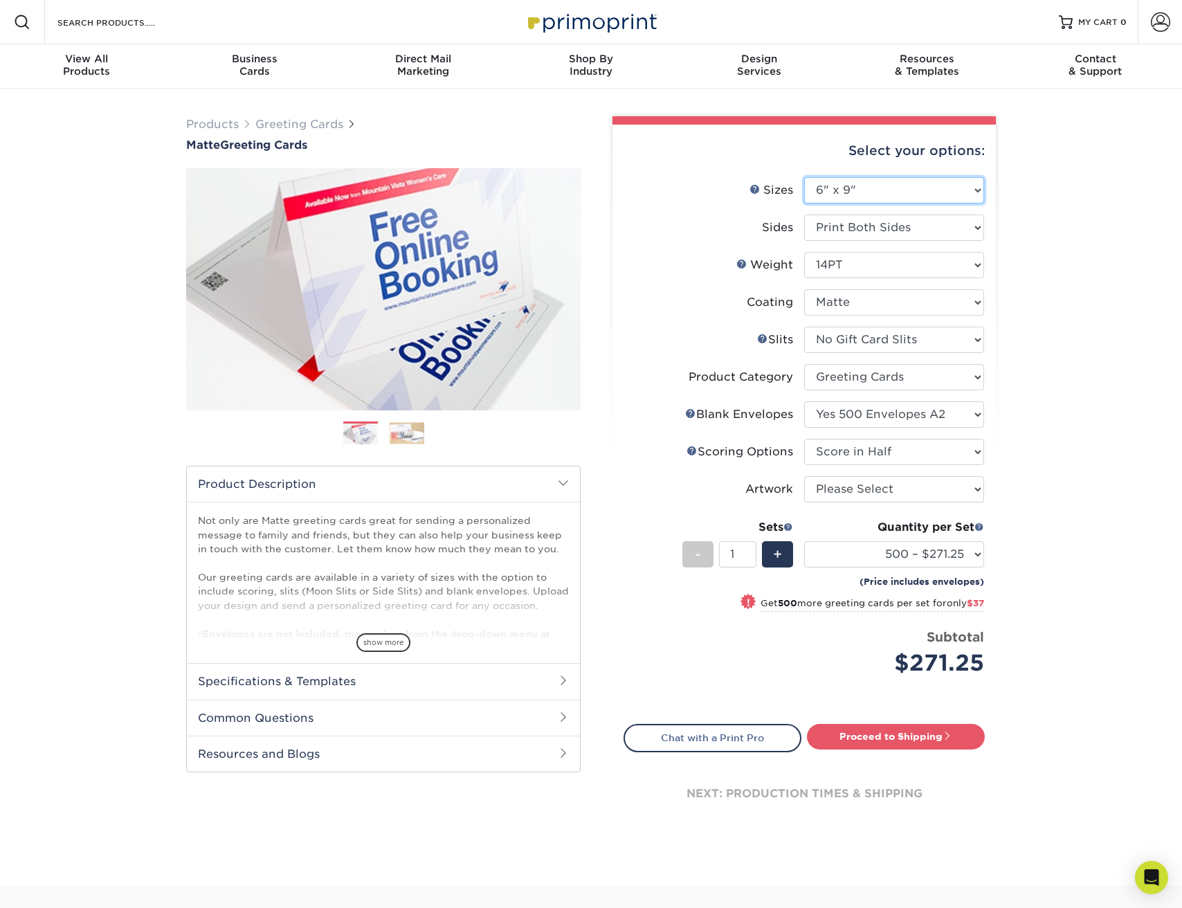
select select "-1"
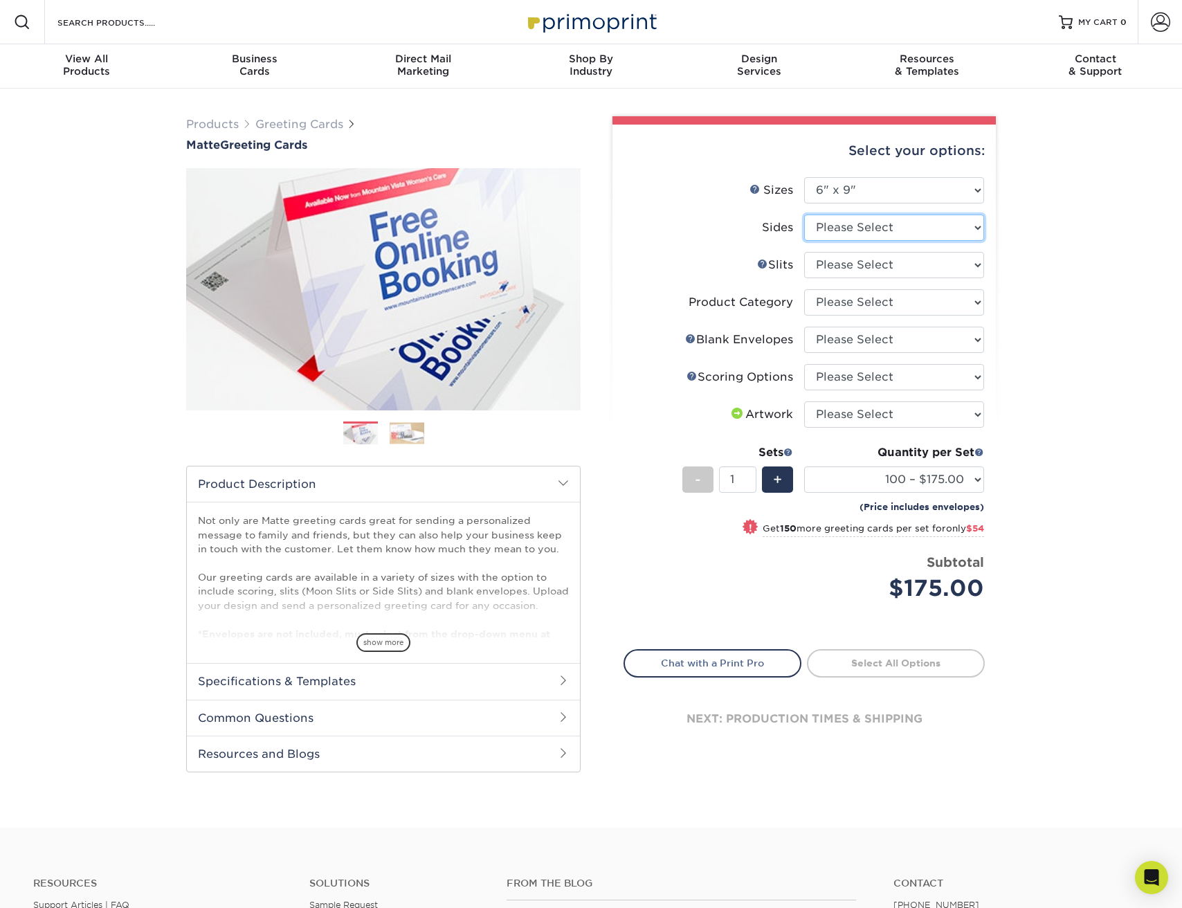
click at [978, 232] on select "Please Select Print Both Sides Print Front Only" at bounding box center [894, 228] width 180 height 26
select select "13abbda7-1d64-4f25-8bb2-c179b224825d"
click at [804, 215] on select "Please Select Print Both Sides Print Front Only" at bounding box center [894, 228] width 180 height 26
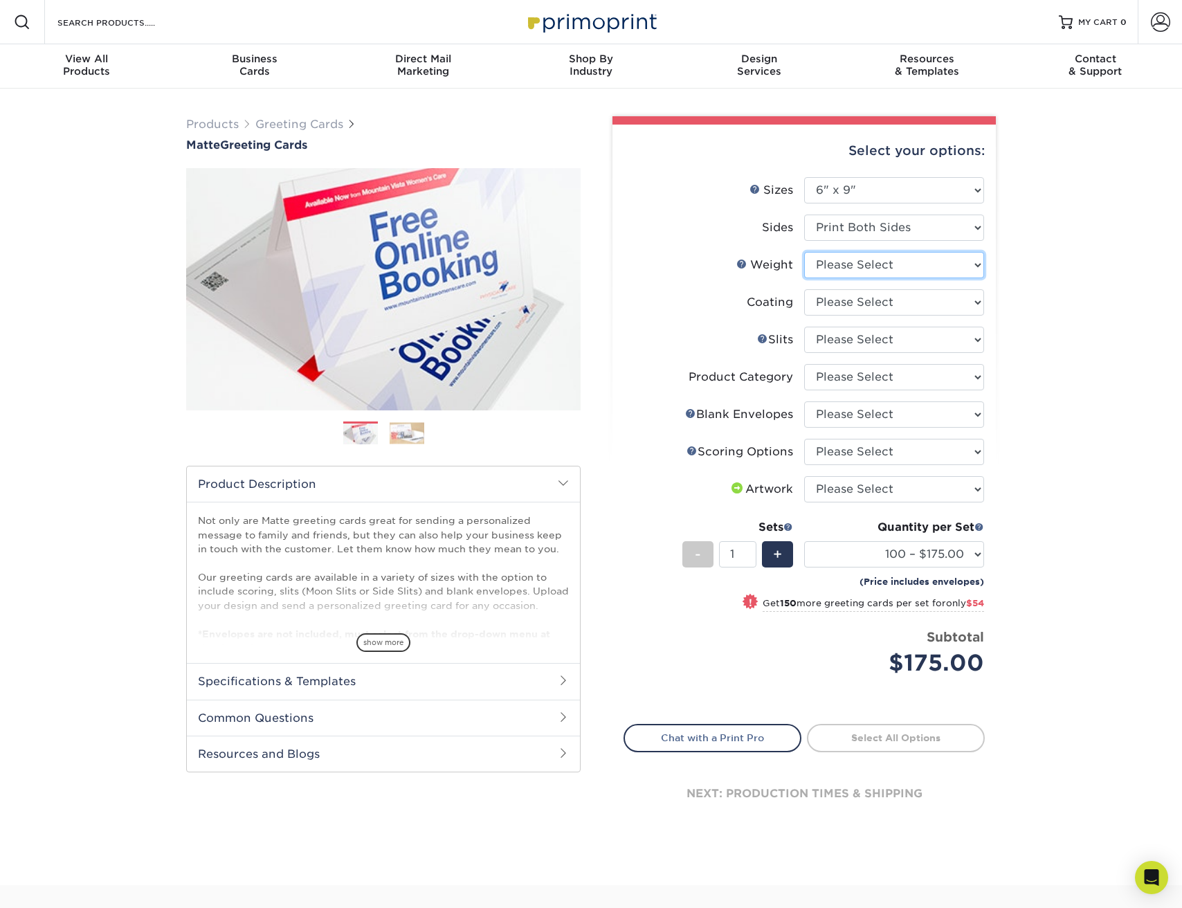
click at [948, 267] on select "Please Select 14PT" at bounding box center [894, 265] width 180 height 26
select select "14PT"
click at [804, 252] on select "Please Select 14PT" at bounding box center [894, 265] width 180 height 26
click at [941, 302] on select at bounding box center [894, 302] width 180 height 26
select select "121bb7b5-3b4d-429f-bd8d-bbf80e953313"
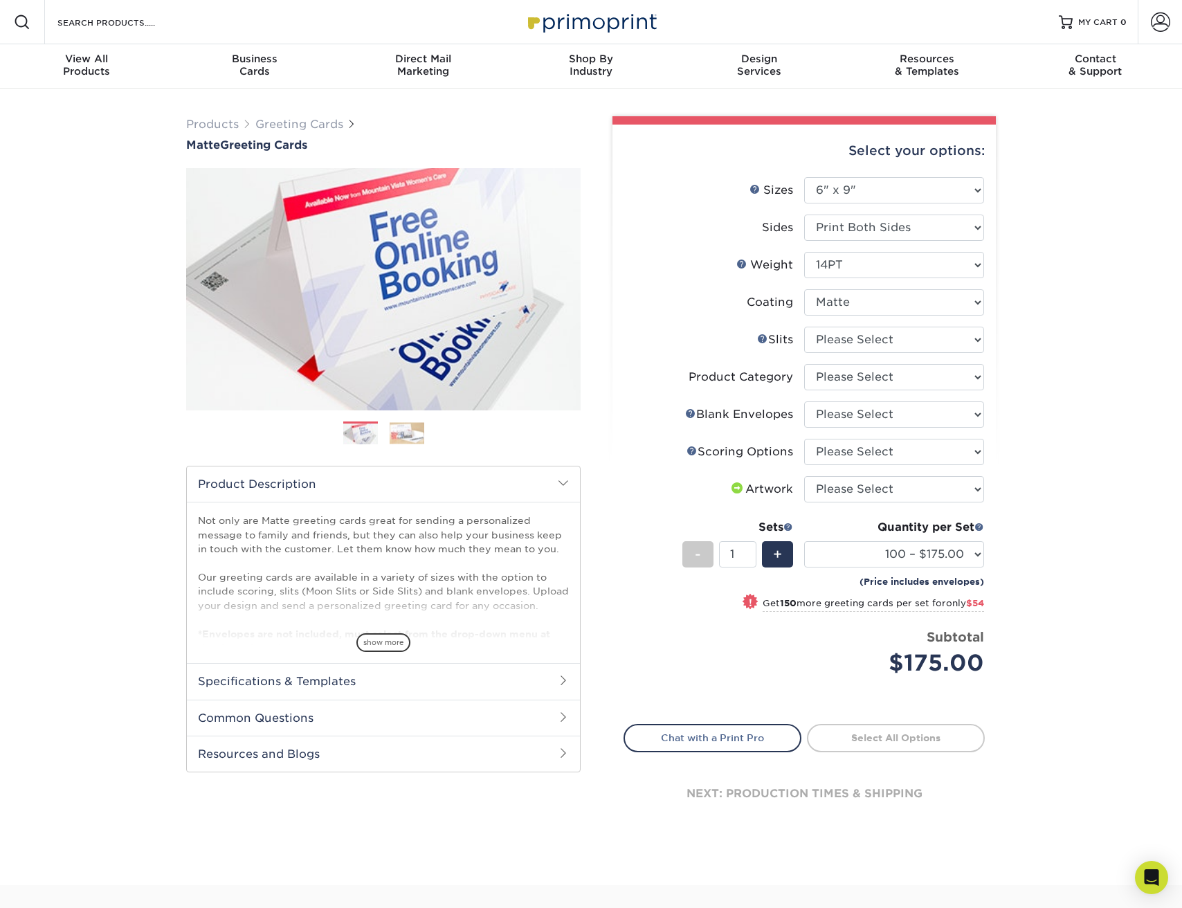
click at [804, 289] on select at bounding box center [894, 302] width 180 height 26
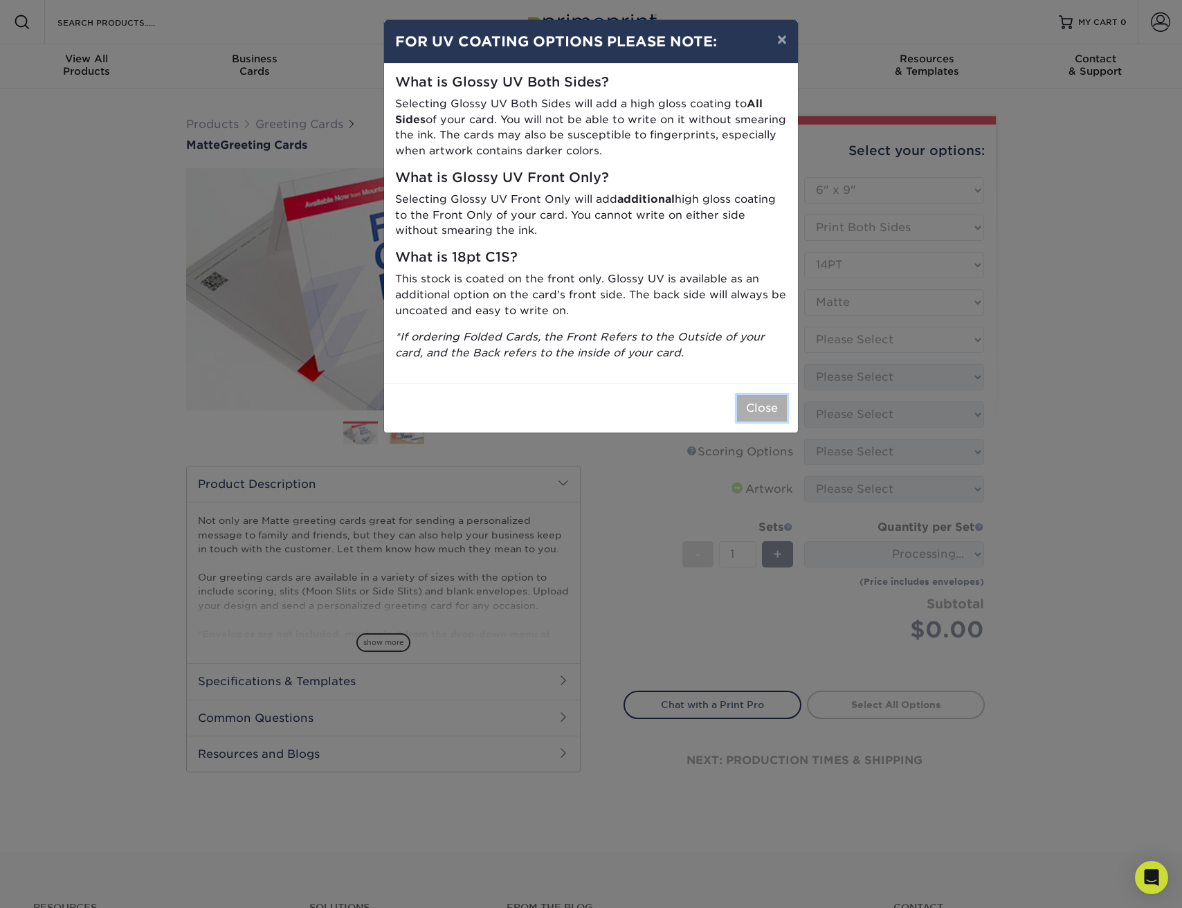
click at [767, 403] on button "Close" at bounding box center [762, 408] width 50 height 26
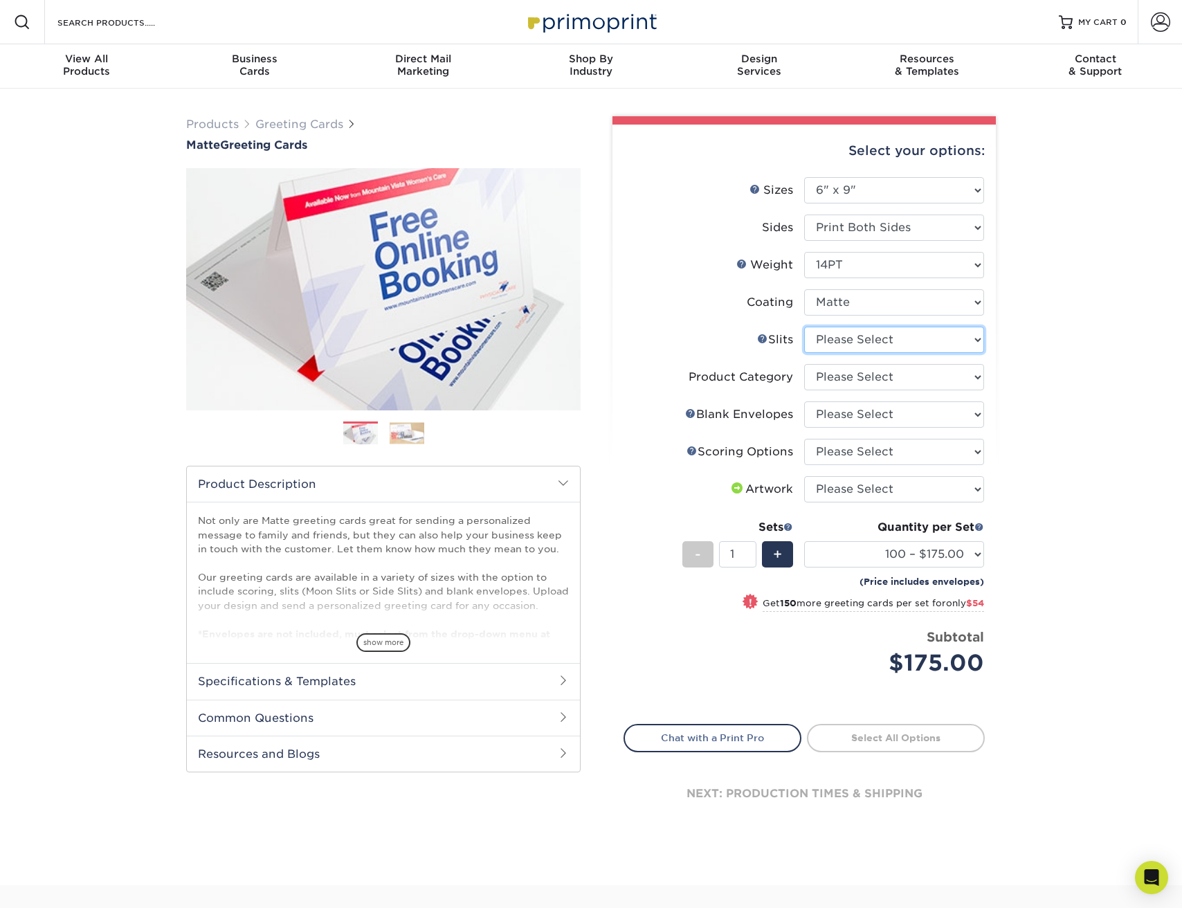
click at [901, 343] on select "Please Select Moon Slits Bottom Panel Moon Slits Right Panel No Gift Card Slits…" at bounding box center [894, 340] width 180 height 26
select select "c4055f3c-a707-4a99-931b-ce83690041fd"
click at [804, 327] on select "Please Select Moon Slits Bottom Panel Moon Slits Right Panel No Gift Card Slits…" at bounding box center [894, 340] width 180 height 26
click at [913, 385] on select "Please Select Greeting Cards" at bounding box center [894, 377] width 180 height 26
select select "b7f8198f-f281-4438-a52e-cd7a5c5c0cfc"
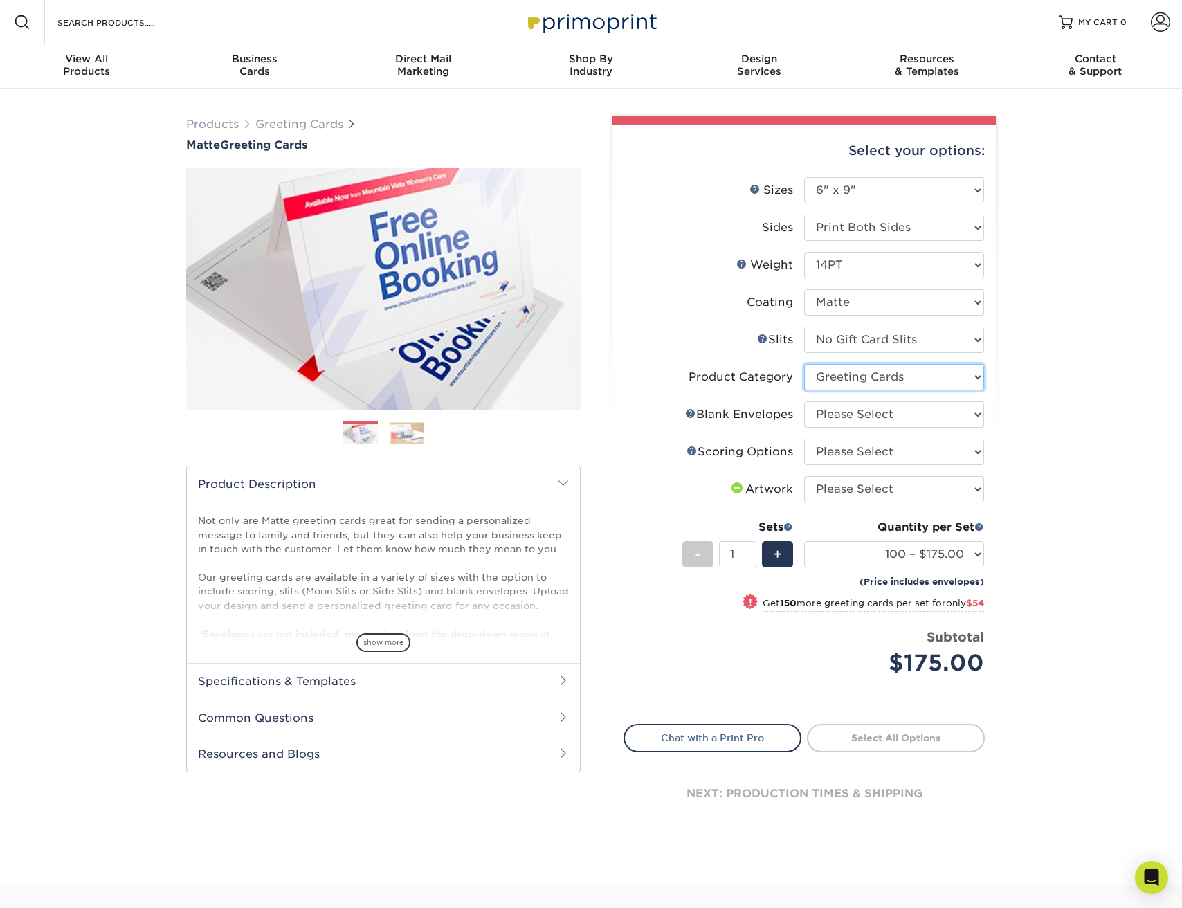
click at [804, 364] on select "Please Select Greeting Cards" at bounding box center [894, 377] width 180 height 26
click at [918, 414] on select "Please Select No Blank Envelopes Yes 100 Envelopes A6 Yes 250 Envelopes A6 Yes …" at bounding box center [894, 414] width 180 height 26
select select "2aaa5369-6972-4975-9188-9cb91015ecdc"
click at [804, 401] on select "Please Select No Blank Envelopes Yes 100 Envelopes A6 Yes 250 Envelopes A6 Yes …" at bounding box center [894, 414] width 180 height 26
click at [977, 556] on select "100 – $207.88 250 – $261.88 500 – $298.88 1000 – $338.88 2500 – $529.88 5000 – …" at bounding box center [894, 554] width 180 height 26
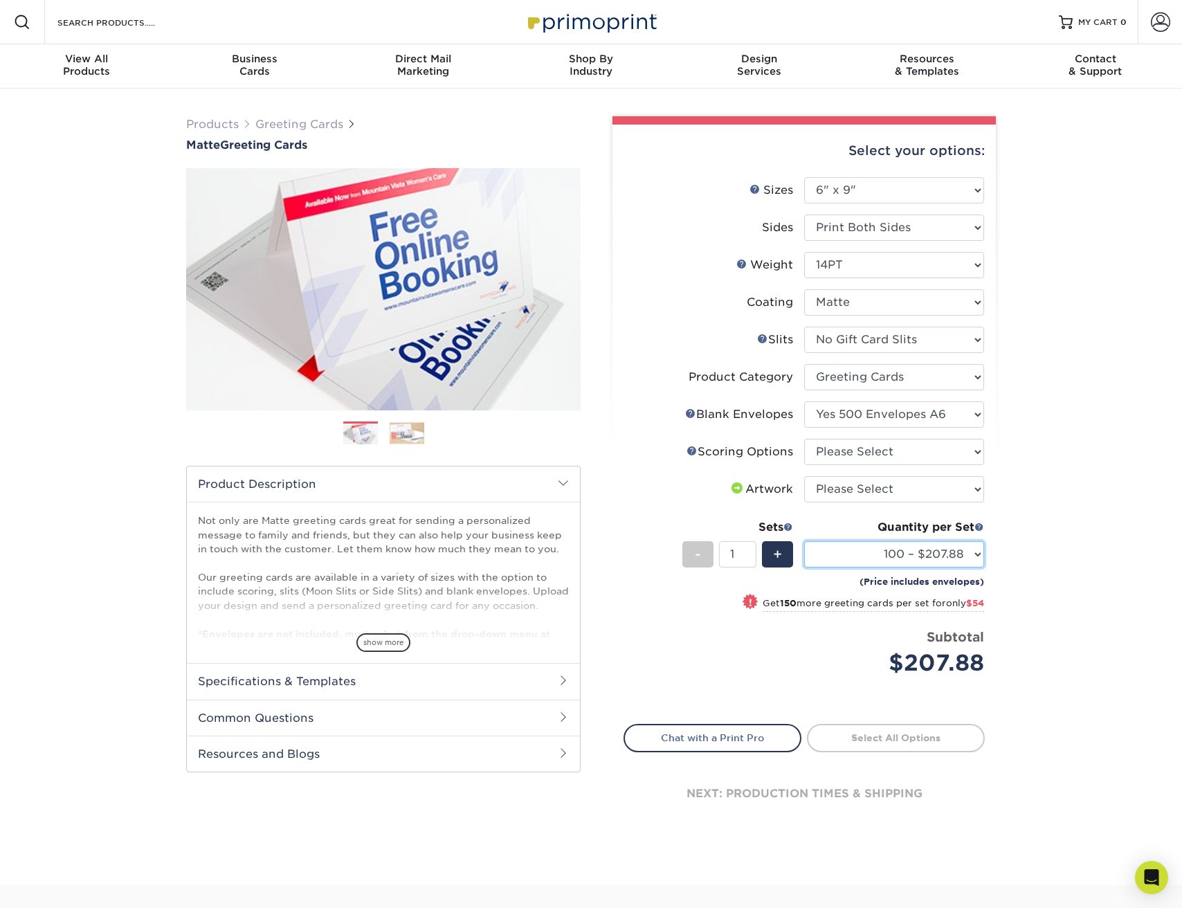
select select "500 – $298.88"
click at [804, 541] on select "100 – $207.88 250 – $261.88 500 – $298.88 1000 – $338.88 2500 – $529.88 5000 – …" at bounding box center [894, 554] width 180 height 26
click at [971, 416] on select "Please Select No Blank Envelopes Yes 100 Envelopes A6 Yes 250 Envelopes A6 Yes …" at bounding box center [894, 414] width 180 height 26
click at [804, 401] on select "Please Select No Blank Envelopes Yes 100 Envelopes A6 Yes 250 Envelopes A6 Yes …" at bounding box center [894, 414] width 180 height 26
click at [947, 411] on select "Please Select No Blank Envelopes Yes 100 Envelopes A6 Yes 250 Envelopes A6 Yes …" at bounding box center [894, 414] width 180 height 26
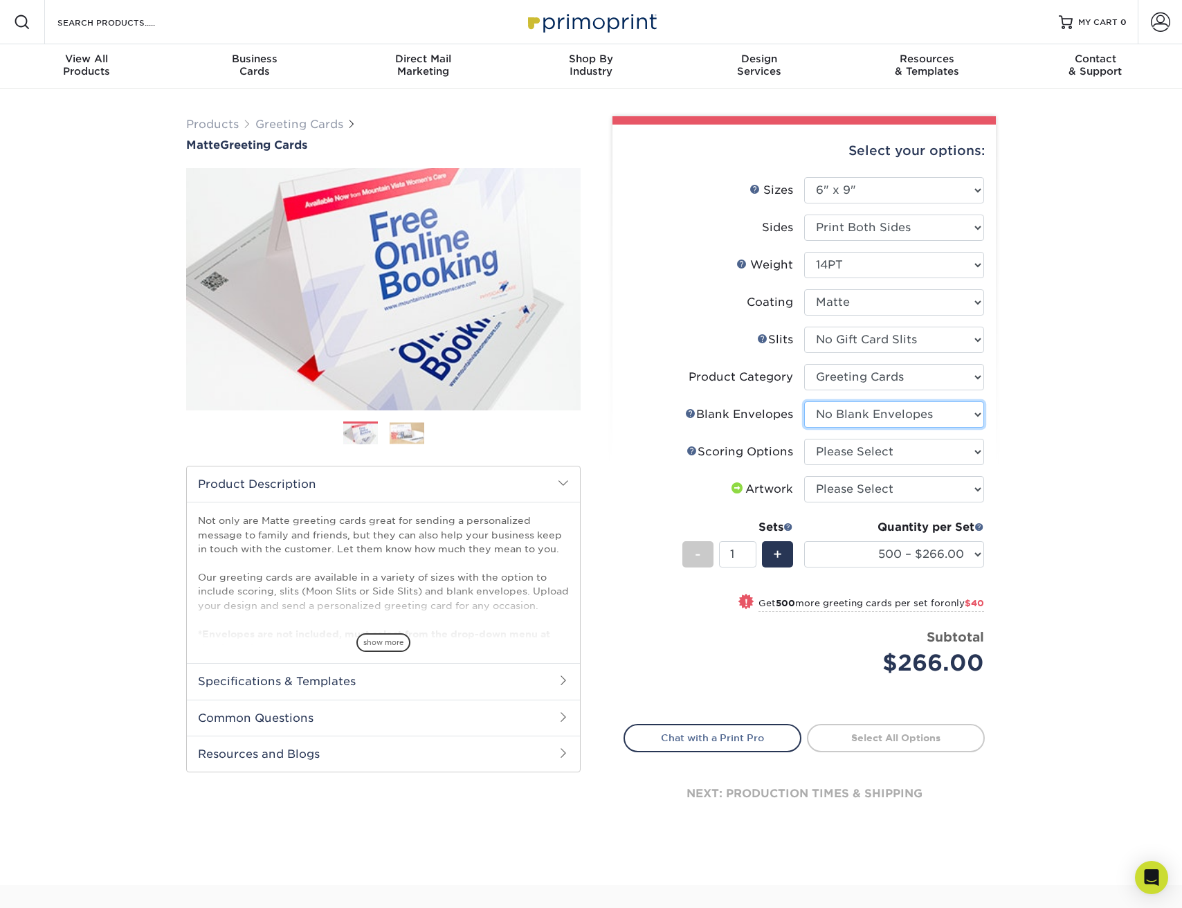
select select "2aaa5369-6972-4975-9188-9cb91015ecdc"
click at [804, 401] on select "Please Select No Blank Envelopes Yes 100 Envelopes A6 Yes 250 Envelopes A6 Yes …" at bounding box center [894, 414] width 180 height 26
click at [967, 456] on select "Please Select Score in Half" at bounding box center [894, 452] width 180 height 26
select select "b23166fa-223a-4016-b2d3-d3438452c7d9"
click at [804, 439] on select "Please Select Score in Half" at bounding box center [894, 452] width 180 height 26
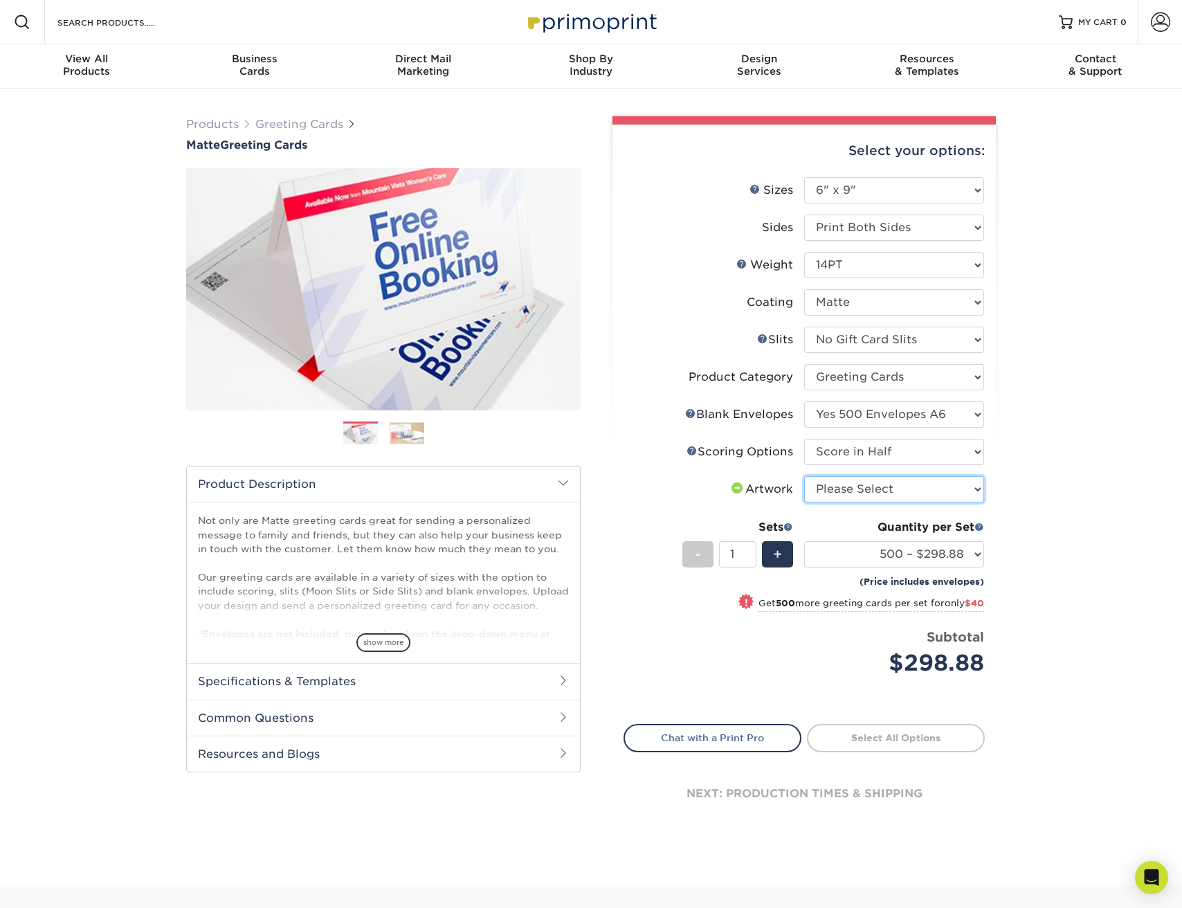
click at [960, 489] on select "Please Select I will upload files I need a design - $75" at bounding box center [894, 489] width 180 height 26
select select "upload"
click at [804, 476] on select "Please Select I will upload files I need a design - $75" at bounding box center [894, 489] width 180 height 26
click at [900, 736] on link "Proceed to Shipping" at bounding box center [896, 736] width 178 height 25
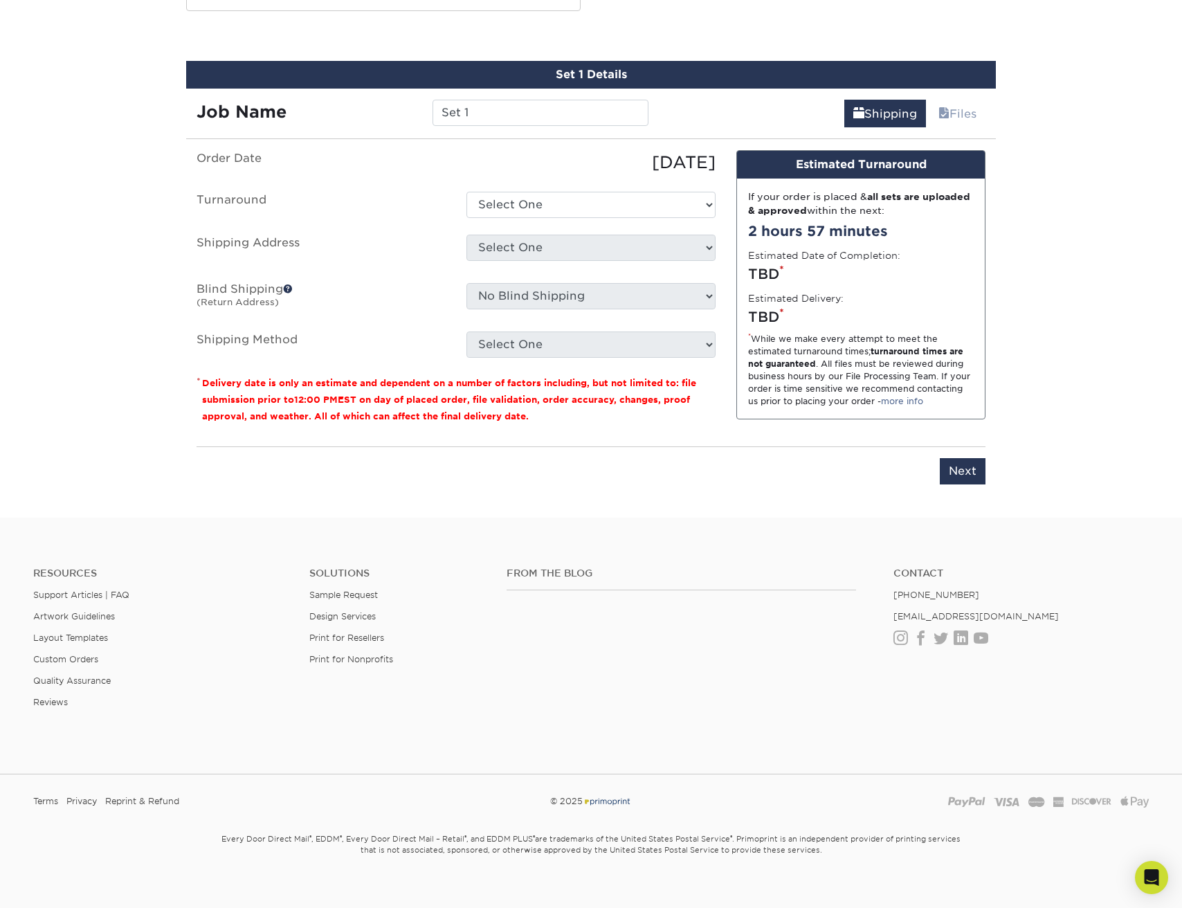
scroll to position [762, 0]
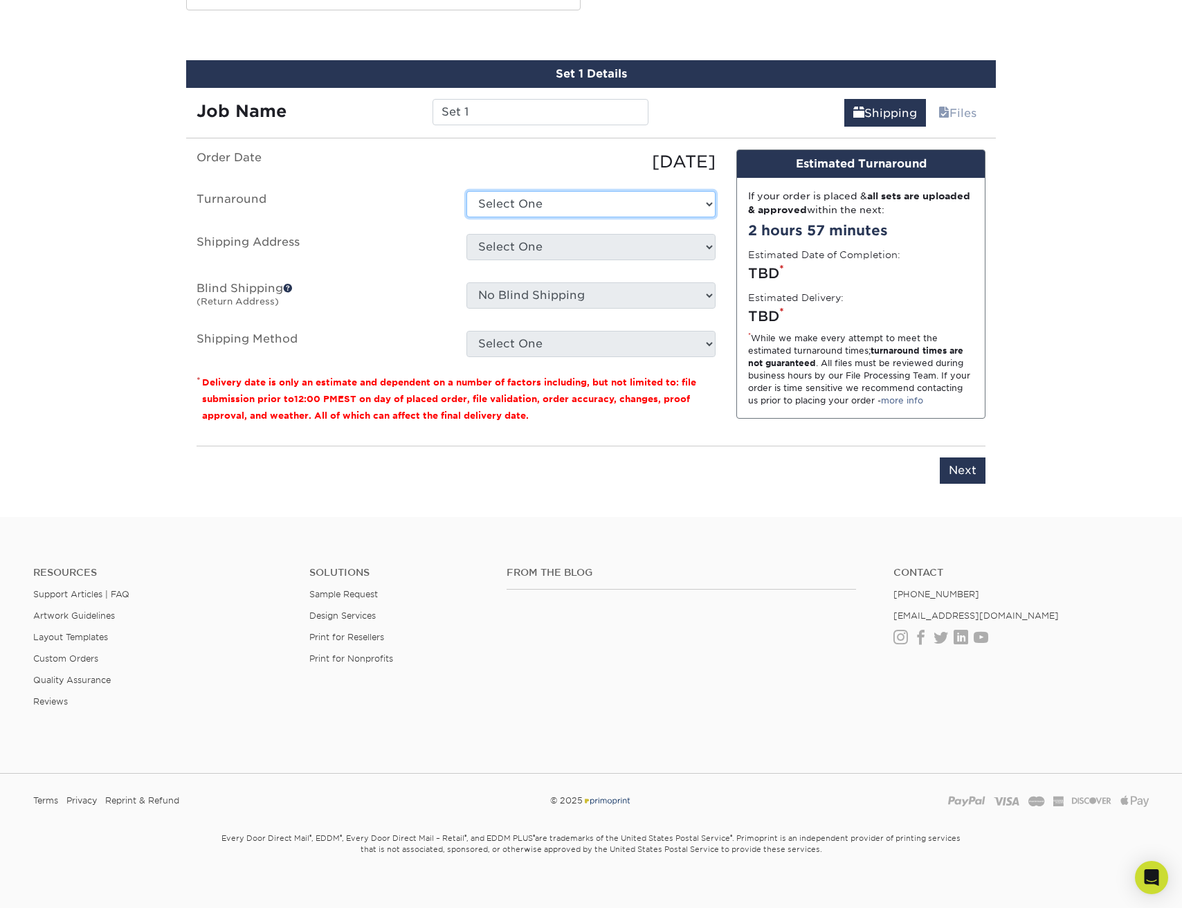
click at [700, 210] on select "Select One 2-4 Business Days 2 Day Next Business Day" at bounding box center [590, 204] width 249 height 26
select select "07d51097-c447-48f1-8722-056b39e875da"
click at [466, 191] on select "Select One 2-4 Business Days 2 Day Next Business Day" at bounding box center [590, 204] width 249 height 26
click at [671, 242] on select "Select One + Add New Address - Login" at bounding box center [590, 247] width 249 height 26
click at [466, 260] on select "Select One + Add New Address - Login" at bounding box center [590, 247] width 249 height 26
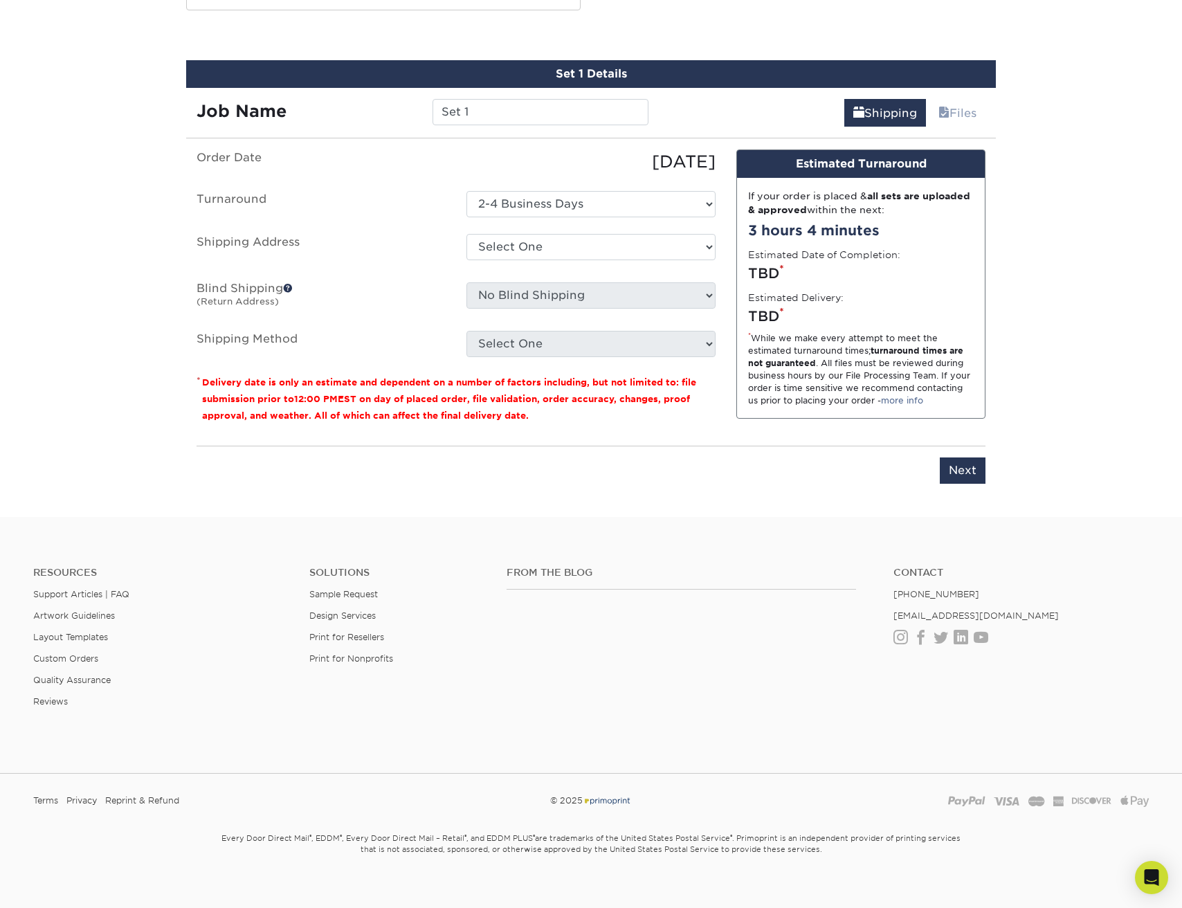
scroll to position [0, 0]
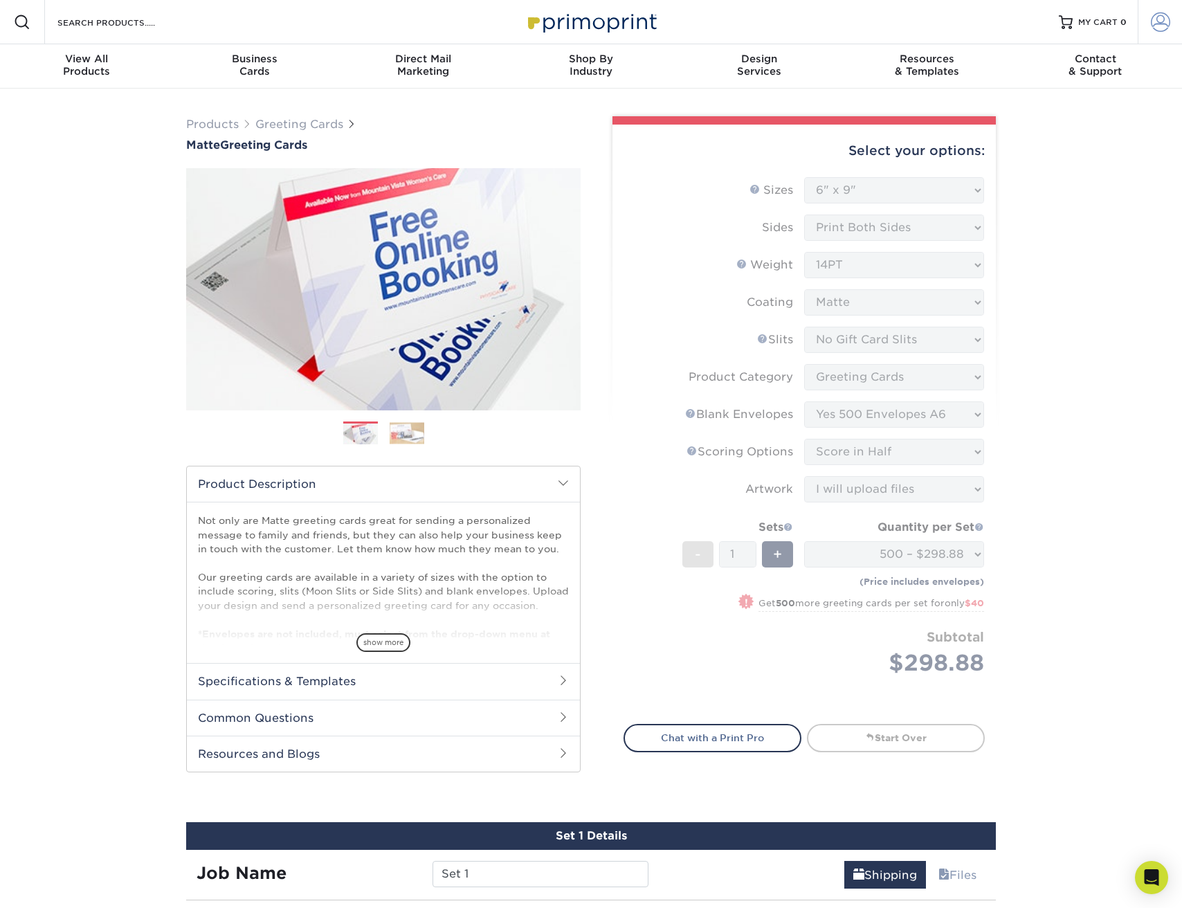
click at [1160, 30] on span at bounding box center [1160, 21] width 19 height 19
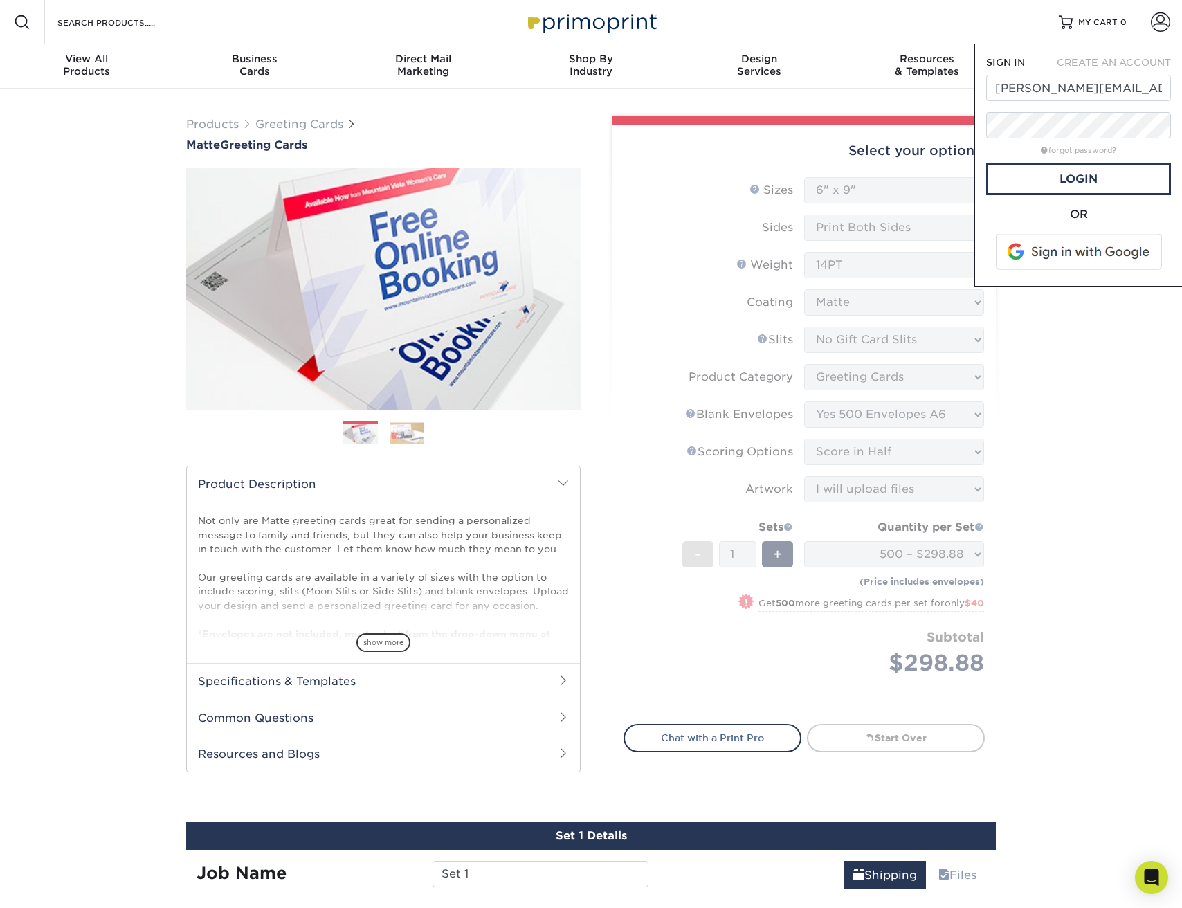
click at [1008, 149] on div "forgot password?" at bounding box center [1078, 149] width 185 height 17
click at [1061, 172] on link "Login" at bounding box center [1078, 179] width 185 height 32
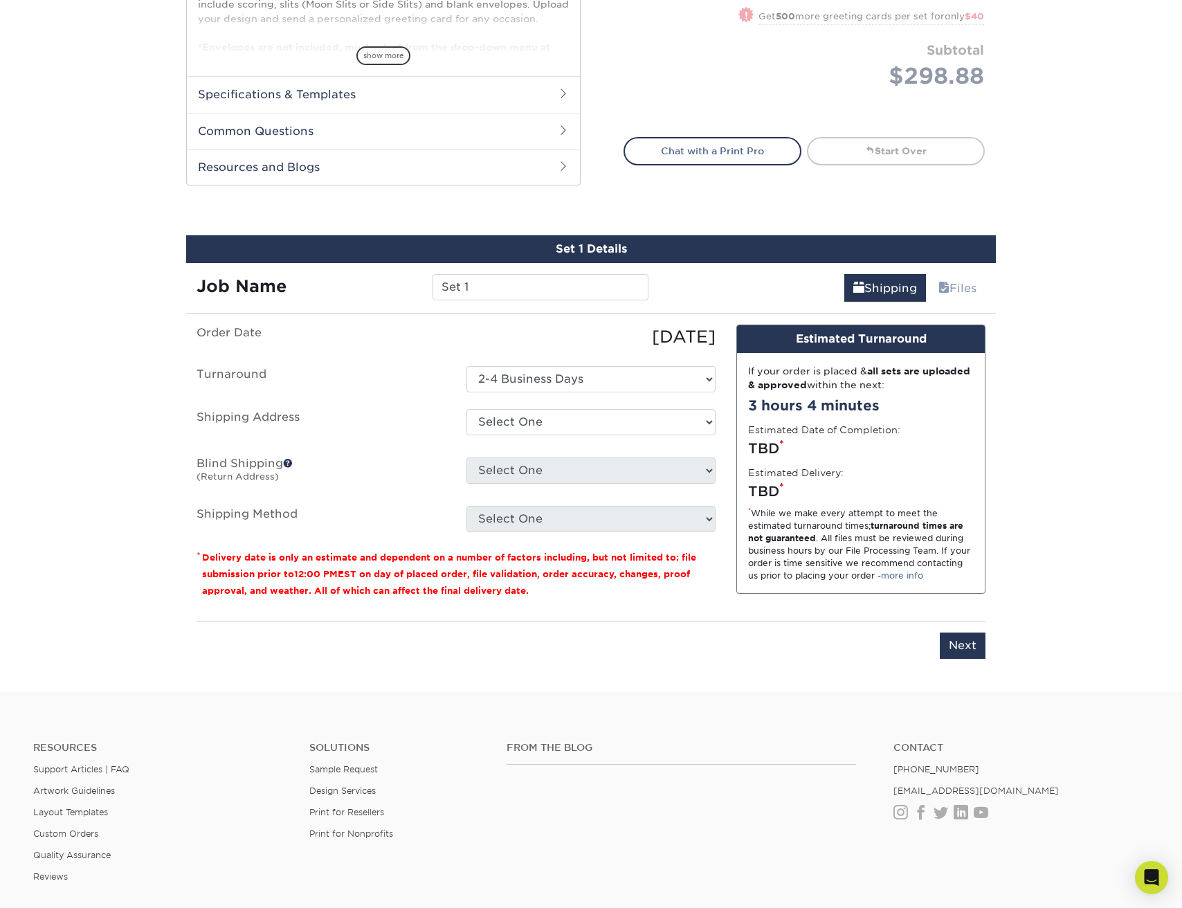
scroll to position [590, 0]
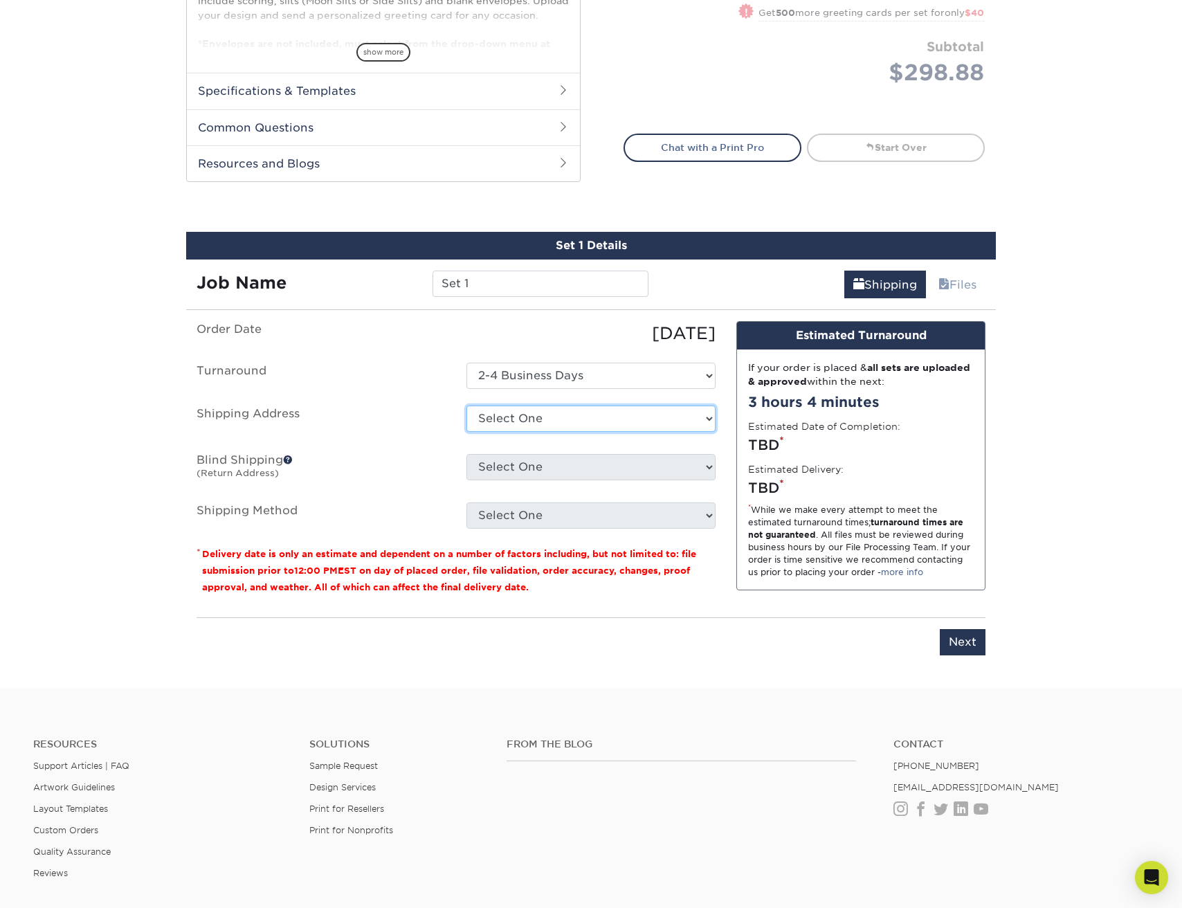
click at [630, 420] on select "Select One 35008 FL-54, Zephryhills, FL 35008 FL-54, Zephryhills, FL + Add New …" at bounding box center [590, 419] width 249 height 26
select select "207888"
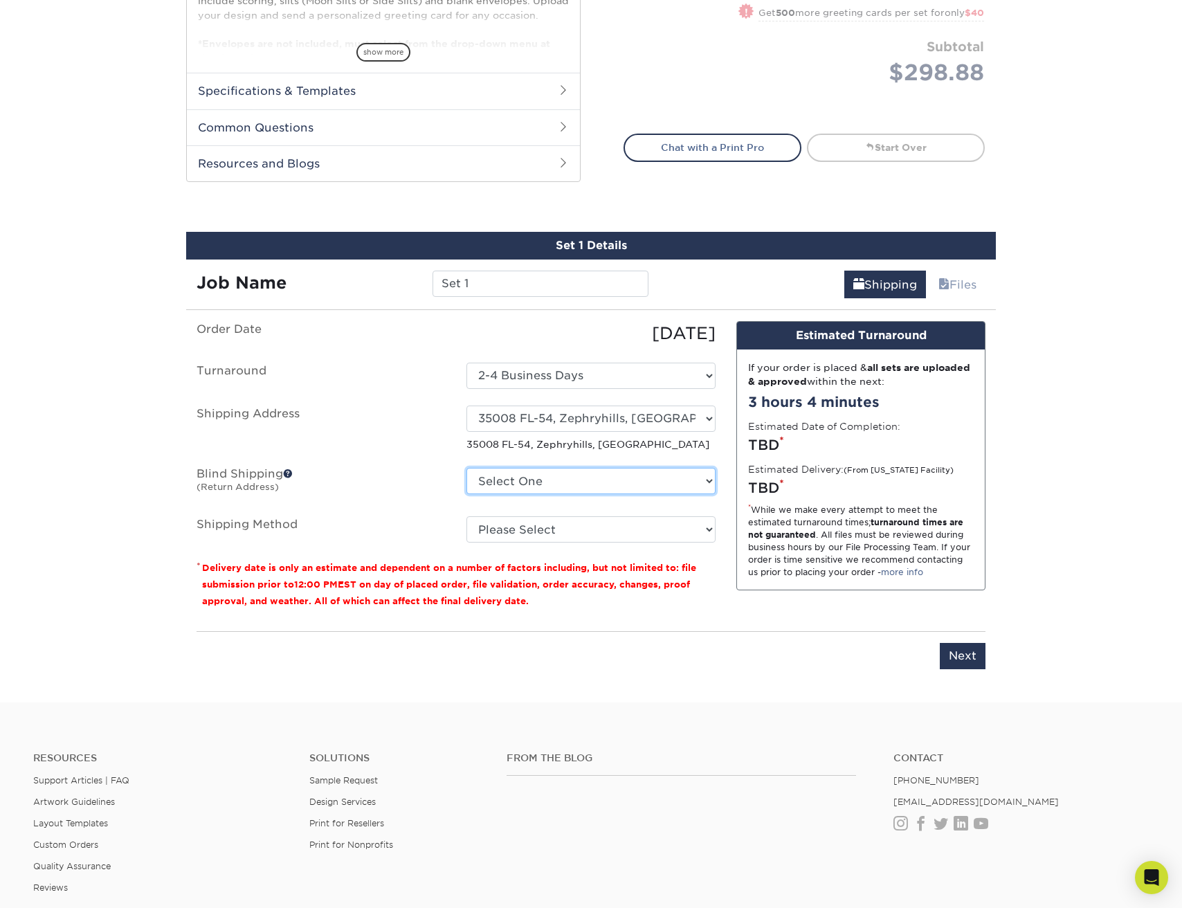
click at [616, 479] on select "Select One 35008 FL-54, Zephryhills, FL 35008 FL-54, Zephryhills, FL + Add New …" at bounding box center [590, 481] width 249 height 26
click at [524, 536] on select "Please Select Ground Shipping (+$24.26) 3 Day Shipping Service (+$30.74) 2 Day …" at bounding box center [590, 529] width 249 height 26
select select "02"
click at [466, 516] on select "Please Select Ground Shipping (+$24.26) 3 Day Shipping Service (+$30.74) 2 Day …" at bounding box center [590, 529] width 249 height 26
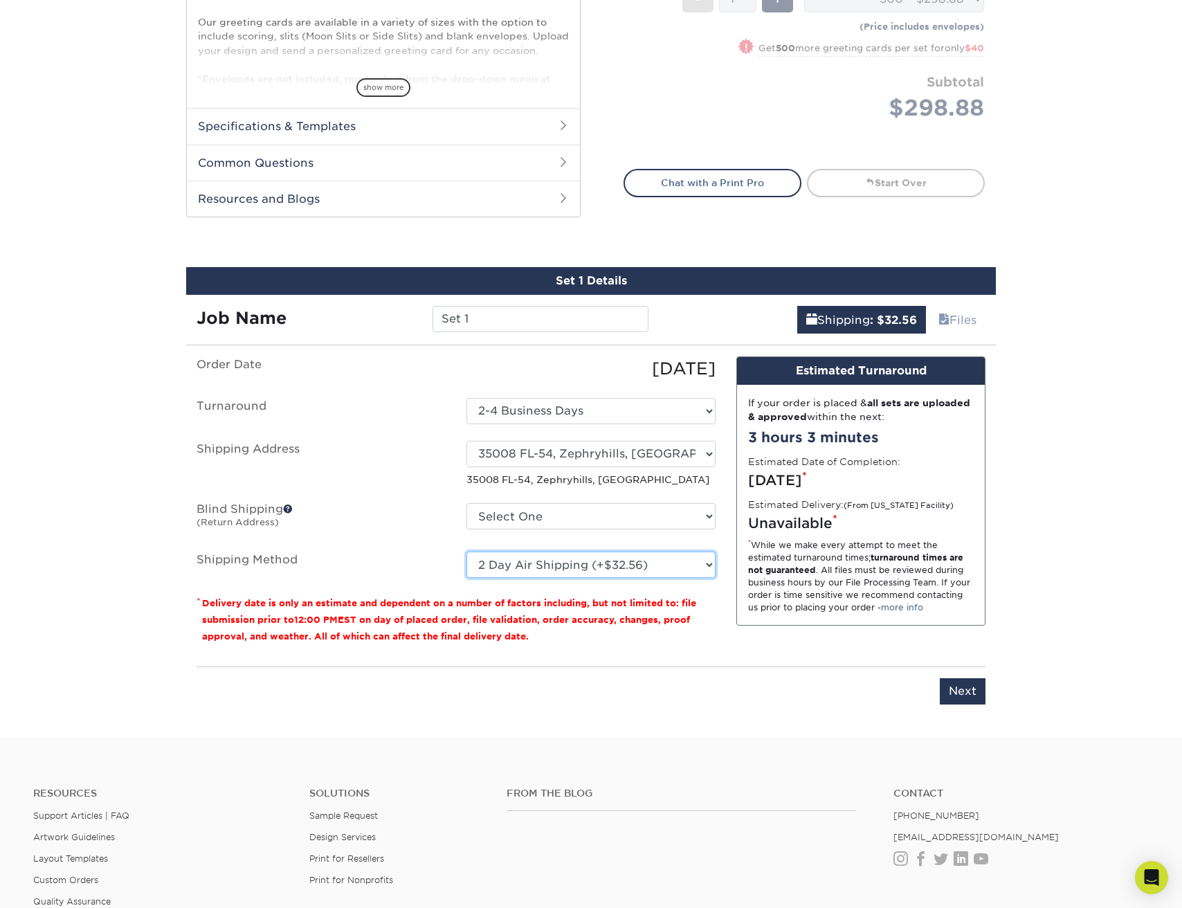
scroll to position [561, 0]
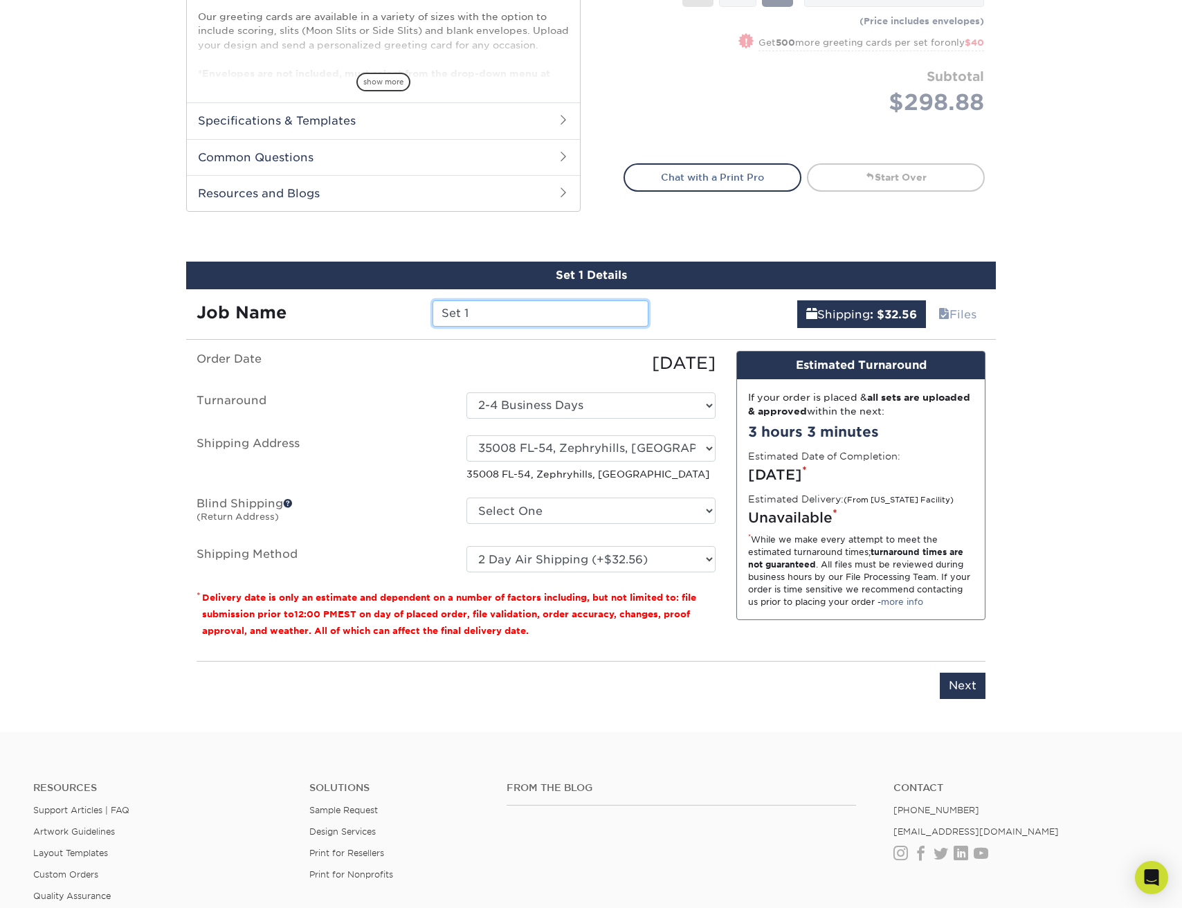
click at [491, 317] on input "Set 1" at bounding box center [539, 313] width 215 height 26
drag, startPoint x: 484, startPoint y: 312, endPoint x: 428, endPoint y: 312, distance: 56.1
click at [428, 312] on div "Set 1" at bounding box center [540, 313] width 236 height 26
click at [554, 315] on input "First-Time Giving cards" at bounding box center [539, 313] width 215 height 26
type input "First-Time Giving Cards"
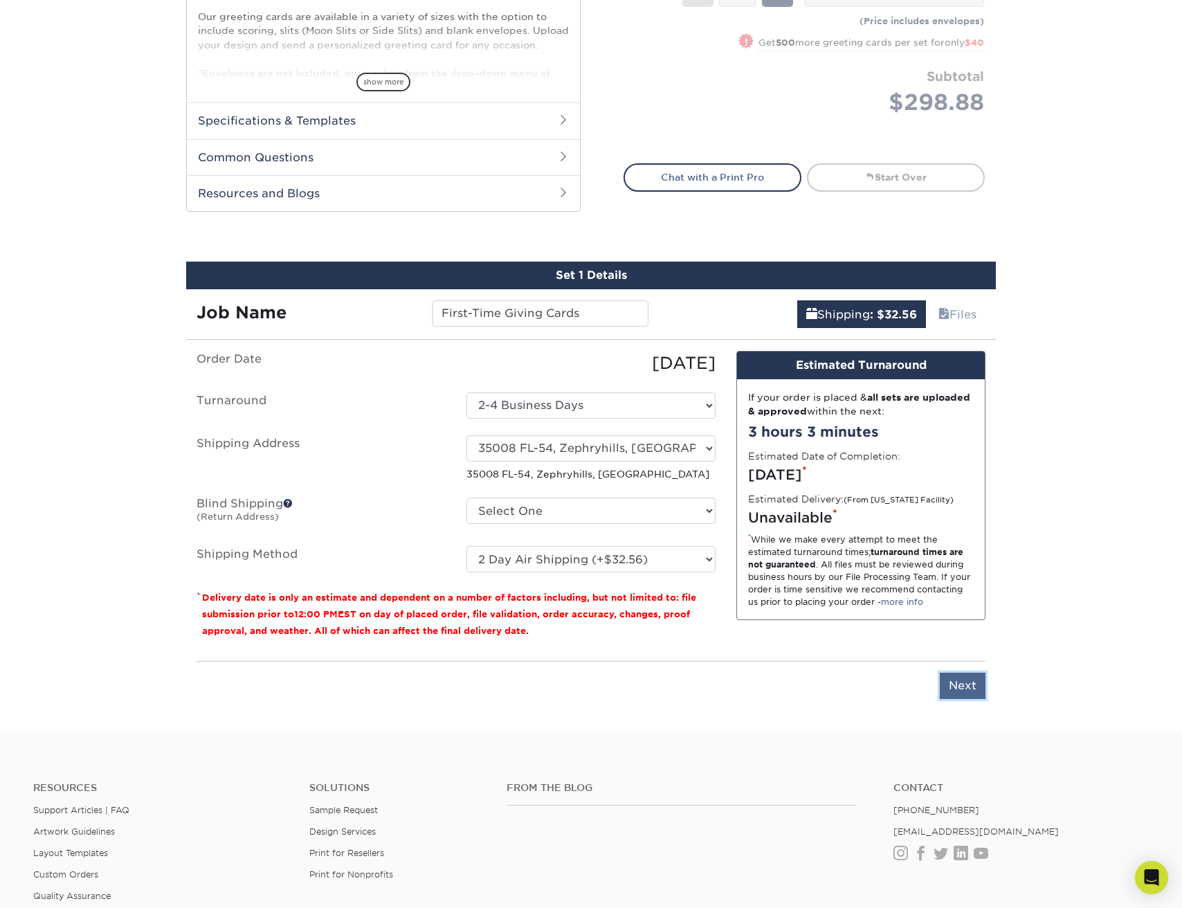
click at [969, 686] on input "Next" at bounding box center [963, 686] width 46 height 26
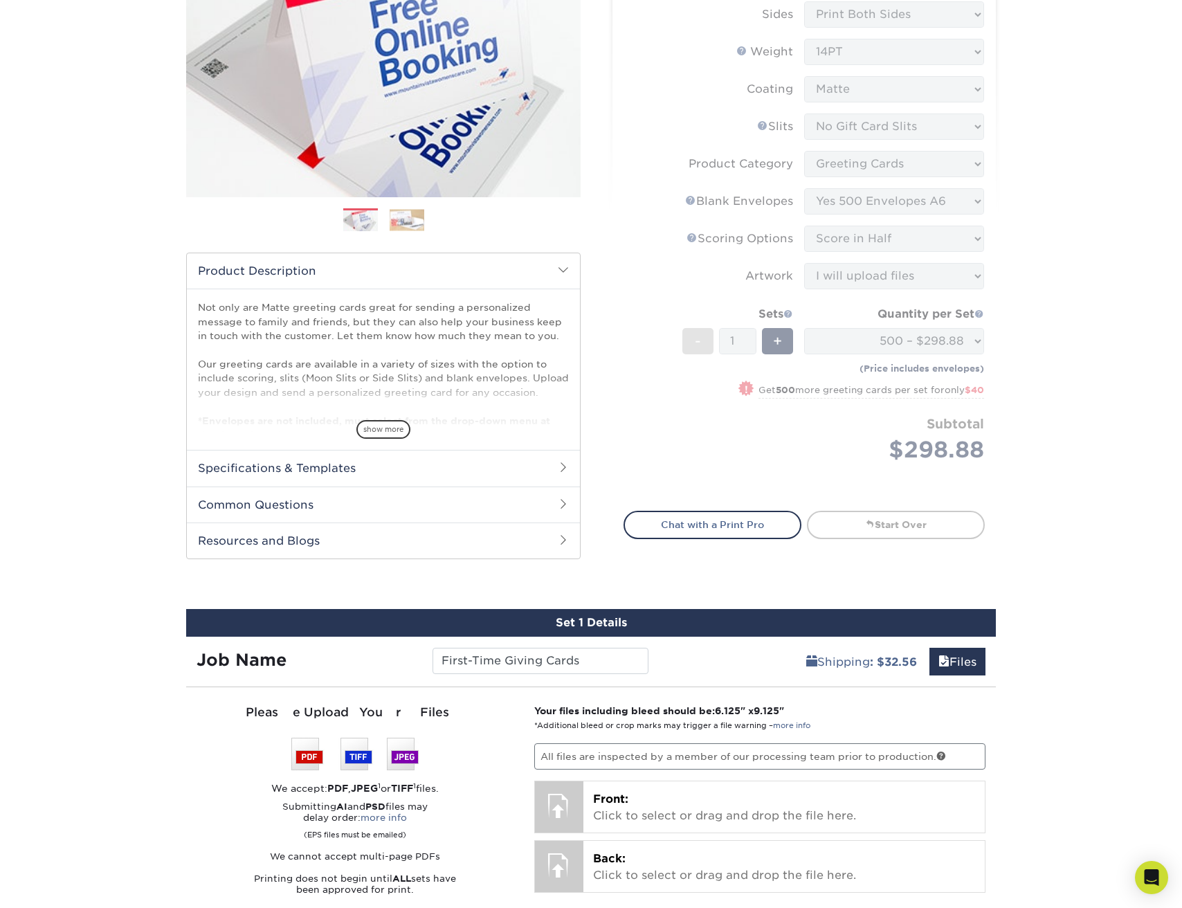
scroll to position [212, 0]
click at [977, 349] on form "Sizes Help Sizes Please Select 4.25" x 11" 5.5" x 8.5" 6" x 9" 6" x 12" 7" x 10…" at bounding box center [803, 230] width 361 height 531
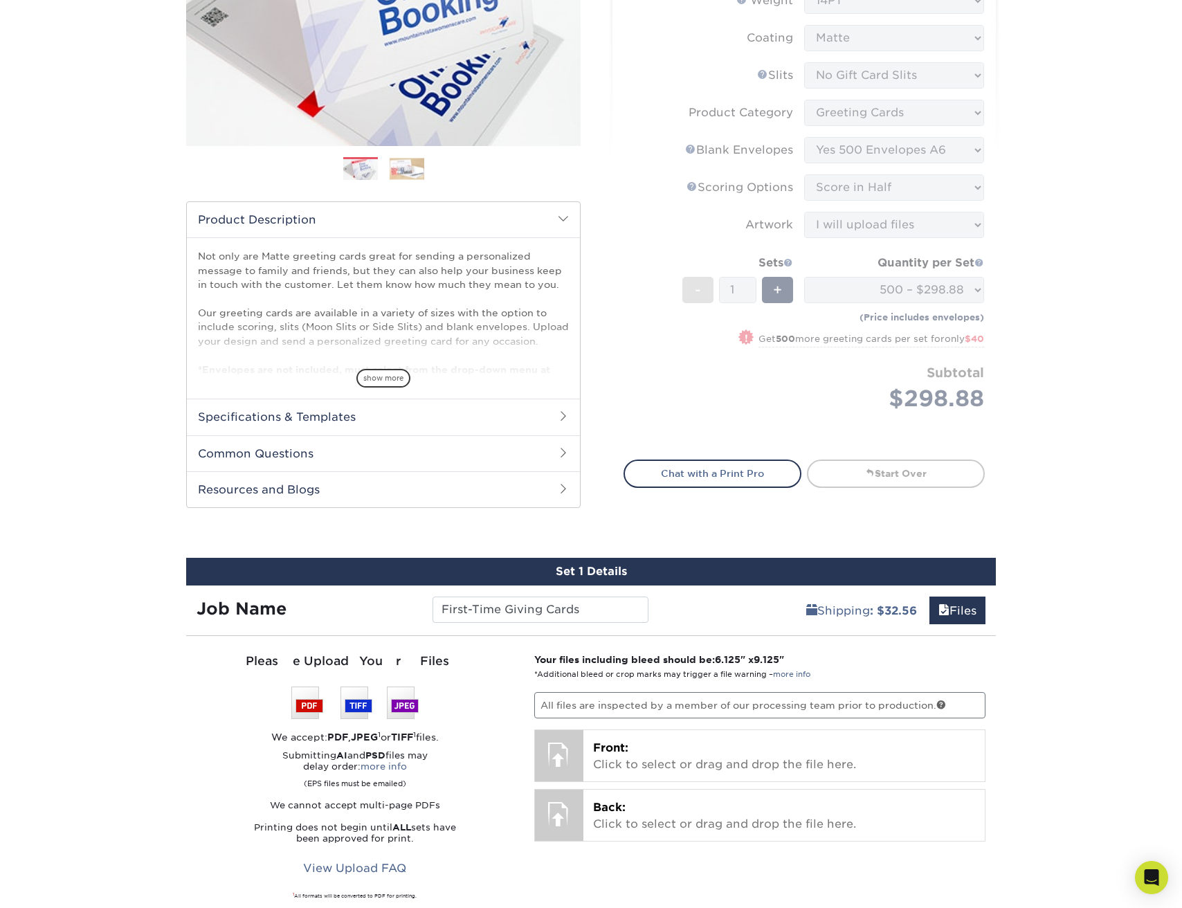
scroll to position [0, 0]
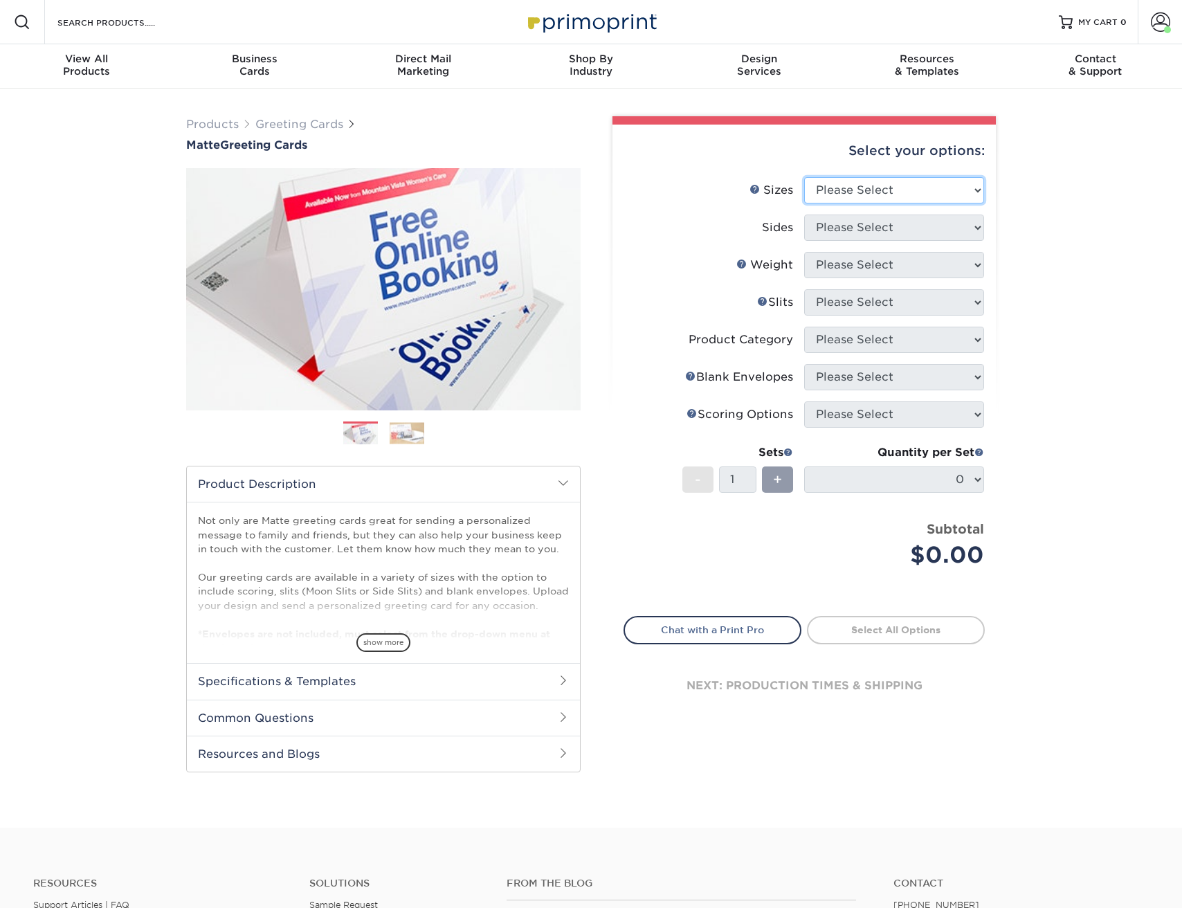
click at [882, 196] on select "Please Select 4.25" x 11" 5.5" x 8.5" 6" x 9" 6" x 12" 7" x 10" 8.5" x 11"" at bounding box center [894, 190] width 180 height 26
select select "6.00x9.00"
click at [804, 177] on select "Please Select 4.25" x 11" 5.5" x 8.5" 6" x 9" 6" x 12" 7" x 10" 8.5" x 11"" at bounding box center [894, 190] width 180 height 26
click at [900, 234] on select "Please Select Print Both Sides Print Front Only" at bounding box center [894, 228] width 180 height 26
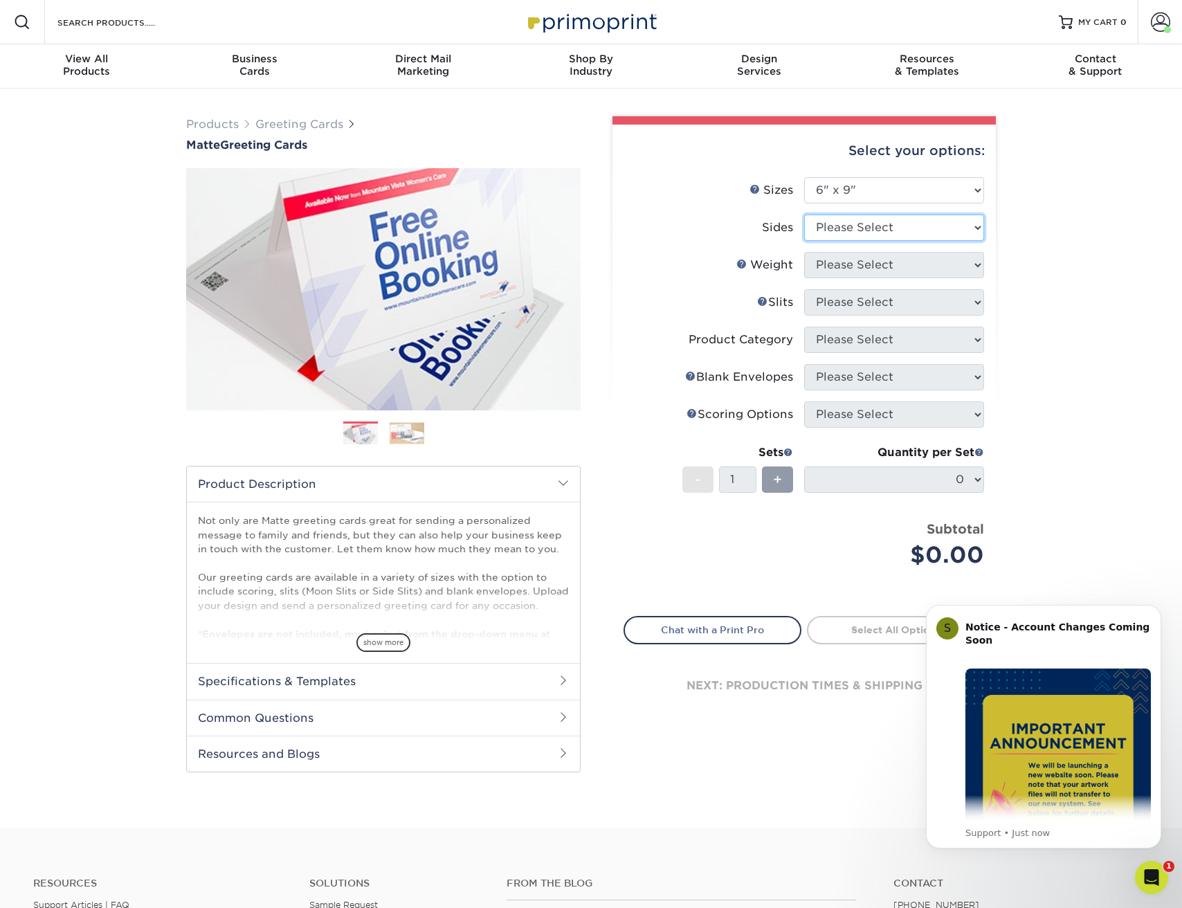
select select "13abbda7-1d64-4f25-8bb2-c179b224825d"
click at [804, 215] on select "Please Select Print Both Sides Print Front Only" at bounding box center [894, 228] width 180 height 26
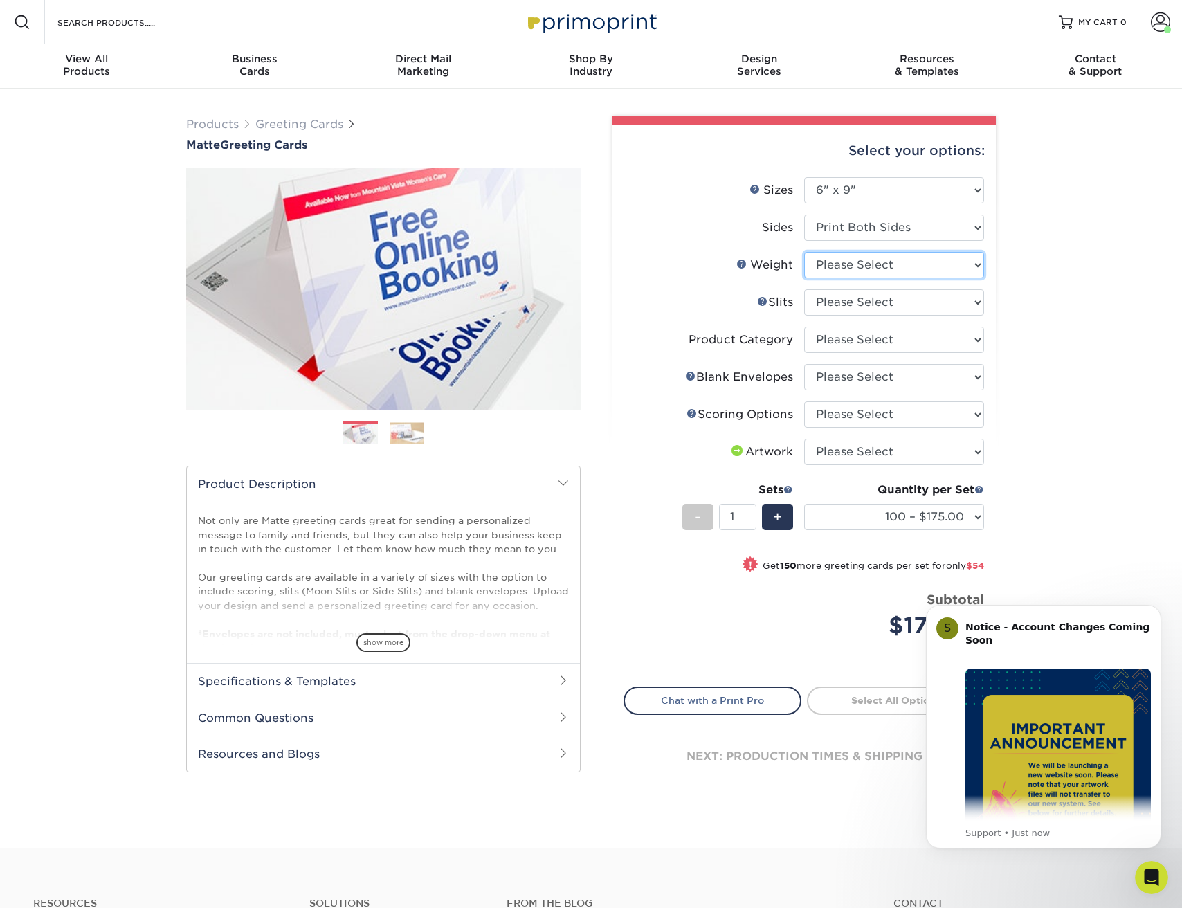
click at [906, 262] on select "Please Select 14PT" at bounding box center [894, 265] width 180 height 26
select select "14PT"
click at [804, 252] on select "Please Select 14PT" at bounding box center [894, 265] width 180 height 26
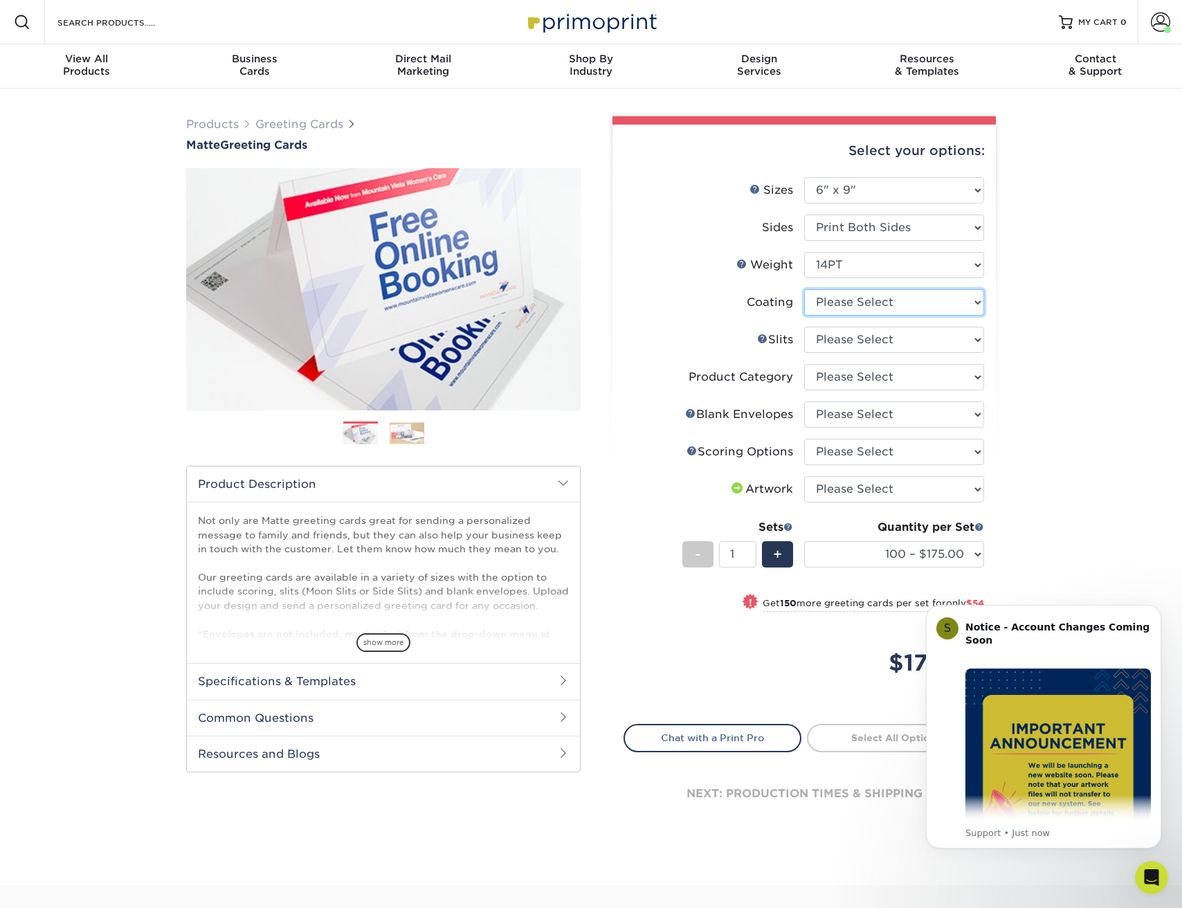
click at [890, 302] on select at bounding box center [894, 302] width 180 height 26
select select "121bb7b5-3b4d-429f-bd8d-bbf80e953313"
click at [804, 289] on select at bounding box center [894, 302] width 180 height 26
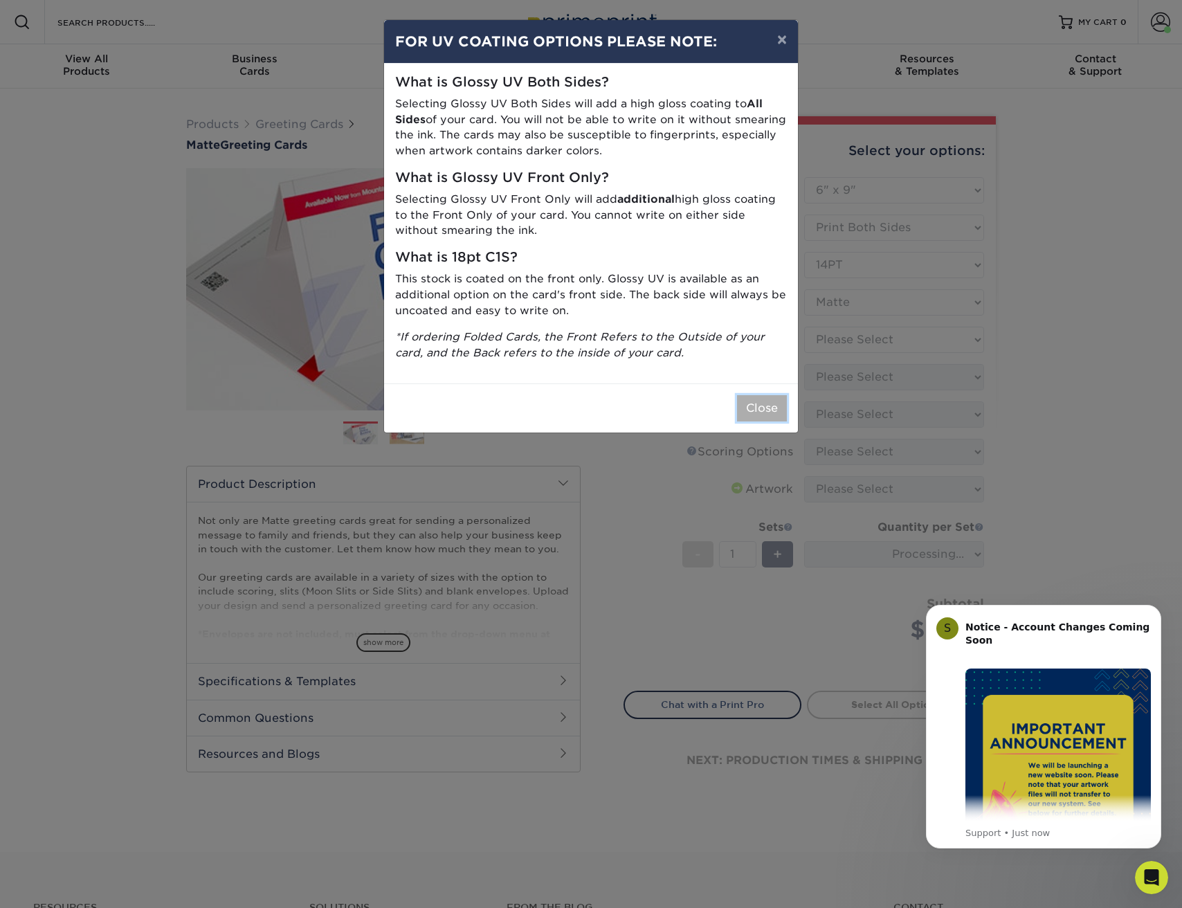
click at [759, 412] on button "Close" at bounding box center [762, 408] width 50 height 26
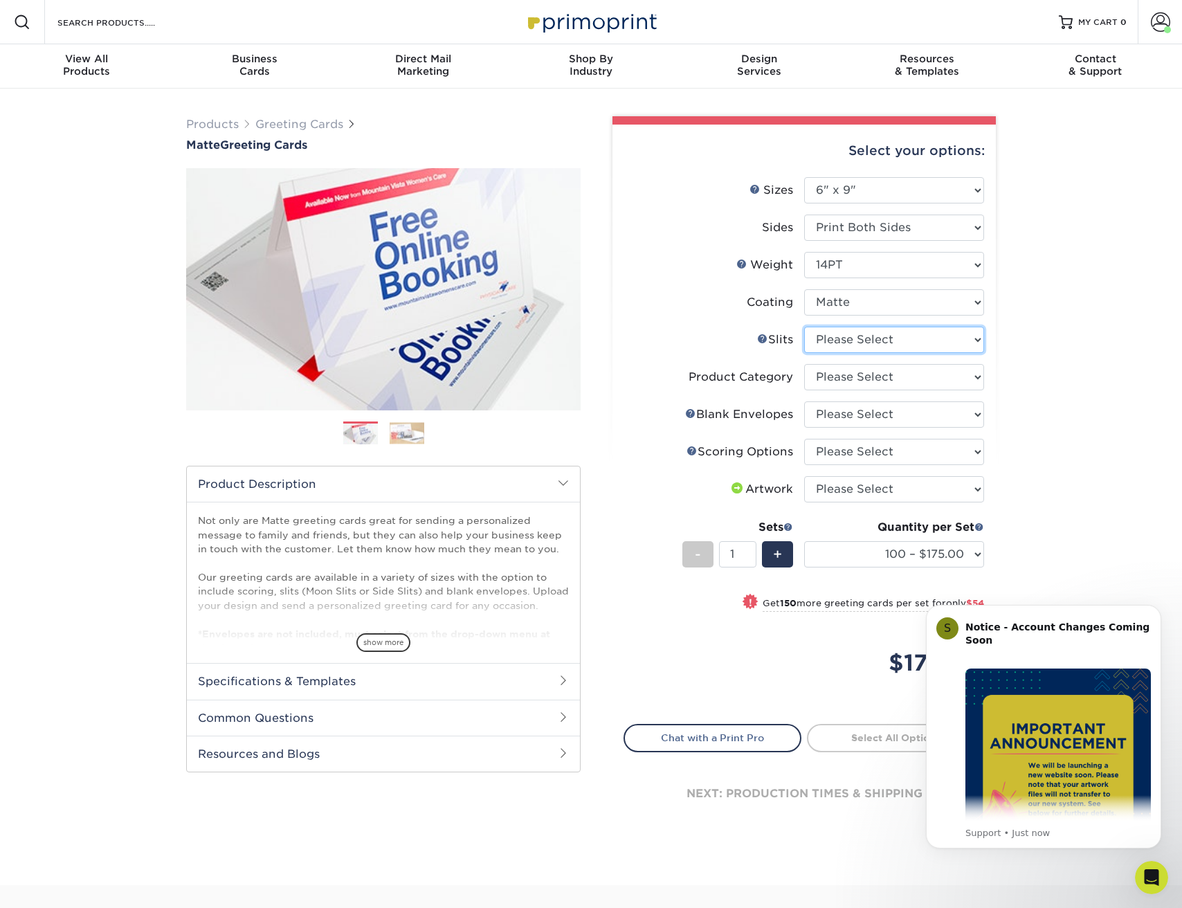
click at [885, 341] on select "Please Select Moon Slits Bottom Panel Moon Slits Right Panel No Gift Card Slits…" at bounding box center [894, 340] width 180 height 26
select select "c4055f3c-a707-4a99-931b-ce83690041fd"
click at [804, 327] on select "Please Select Moon Slits Bottom Panel Moon Slits Right Panel No Gift Card Slits…" at bounding box center [894, 340] width 180 height 26
click at [892, 381] on select "Please Select Greeting Cards" at bounding box center [894, 377] width 180 height 26
select select "b7f8198f-f281-4438-a52e-cd7a5c5c0cfc"
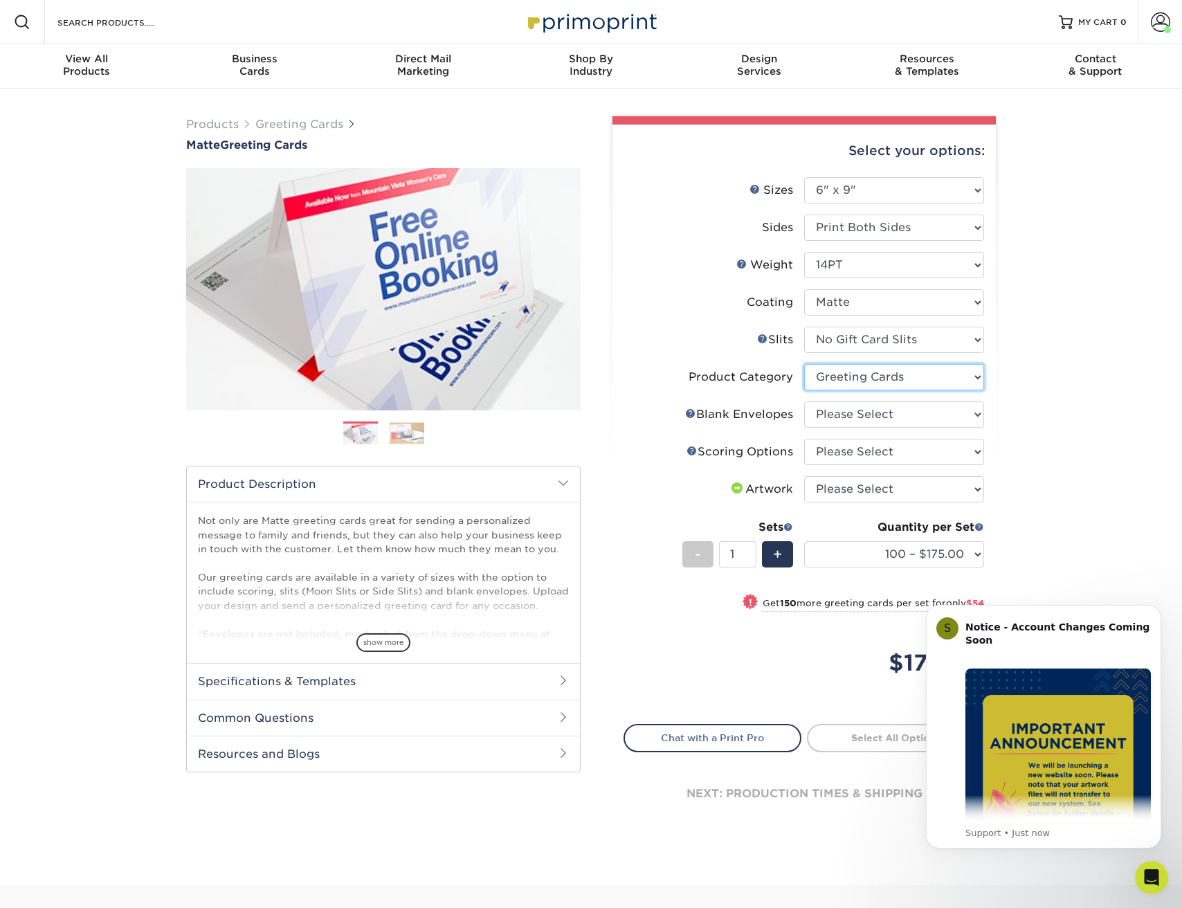
click at [804, 364] on select "Please Select Greeting Cards" at bounding box center [894, 377] width 180 height 26
click at [894, 419] on select "Please Select No Blank Envelopes Yes 100 Envelopes A6 Yes 250 Envelopes A6 Yes …" at bounding box center [894, 414] width 180 height 26
select select "9f137334-7cf0-4a73-8a74-a4df662606ea"
click at [804, 401] on select "Please Select No Blank Envelopes Yes 100 Envelopes A6 Yes 250 Envelopes A6 Yes …" at bounding box center [894, 414] width 180 height 26
click at [909, 456] on select "Please Select Score in Half" at bounding box center [894, 452] width 180 height 26
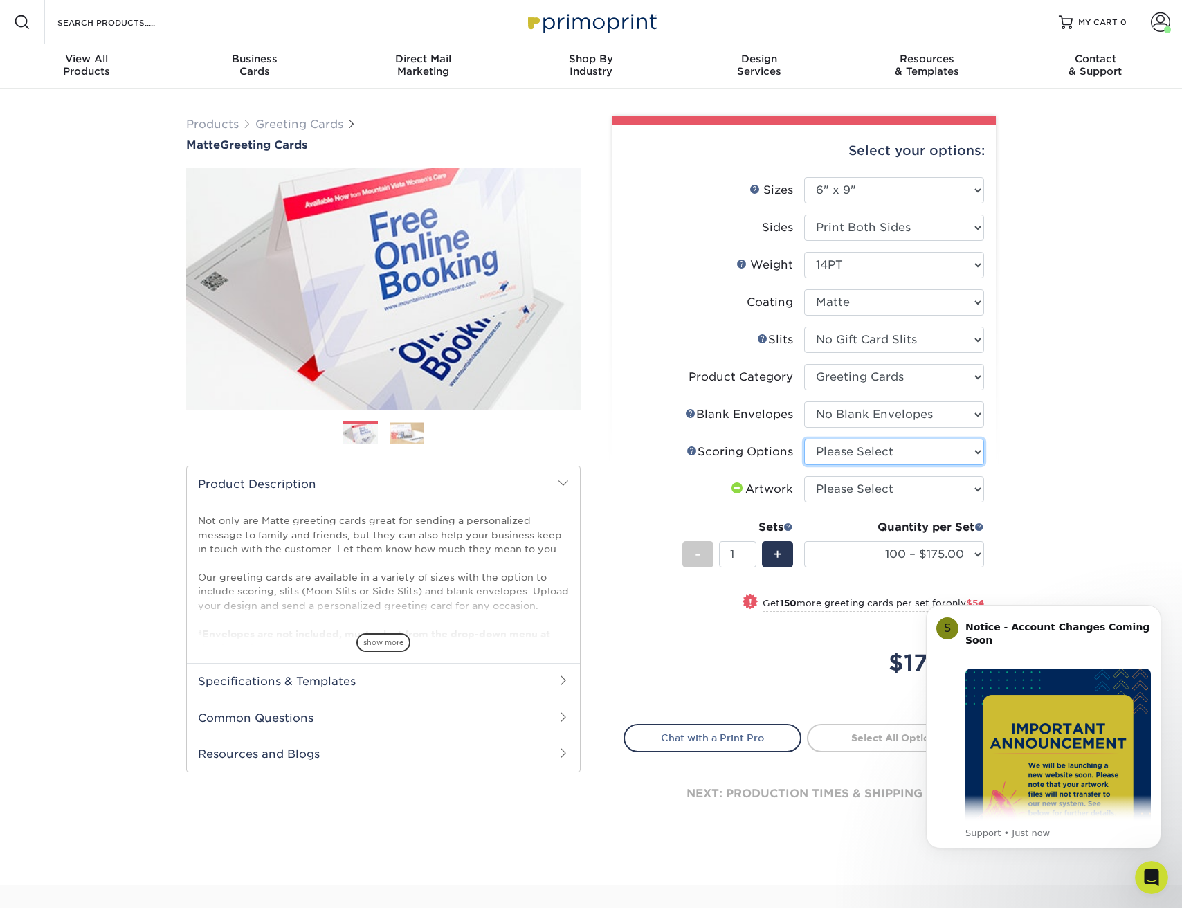
select select "b23166fa-223a-4016-b2d3-d3438452c7d9"
click at [804, 439] on select "Please Select Score in Half" at bounding box center [894, 452] width 180 height 26
click at [920, 489] on select "Please Select I will upload files I need a design - $75" at bounding box center [894, 489] width 180 height 26
select select "upload"
click at [804, 476] on select "Please Select I will upload files I need a design - $75" at bounding box center [894, 489] width 180 height 26
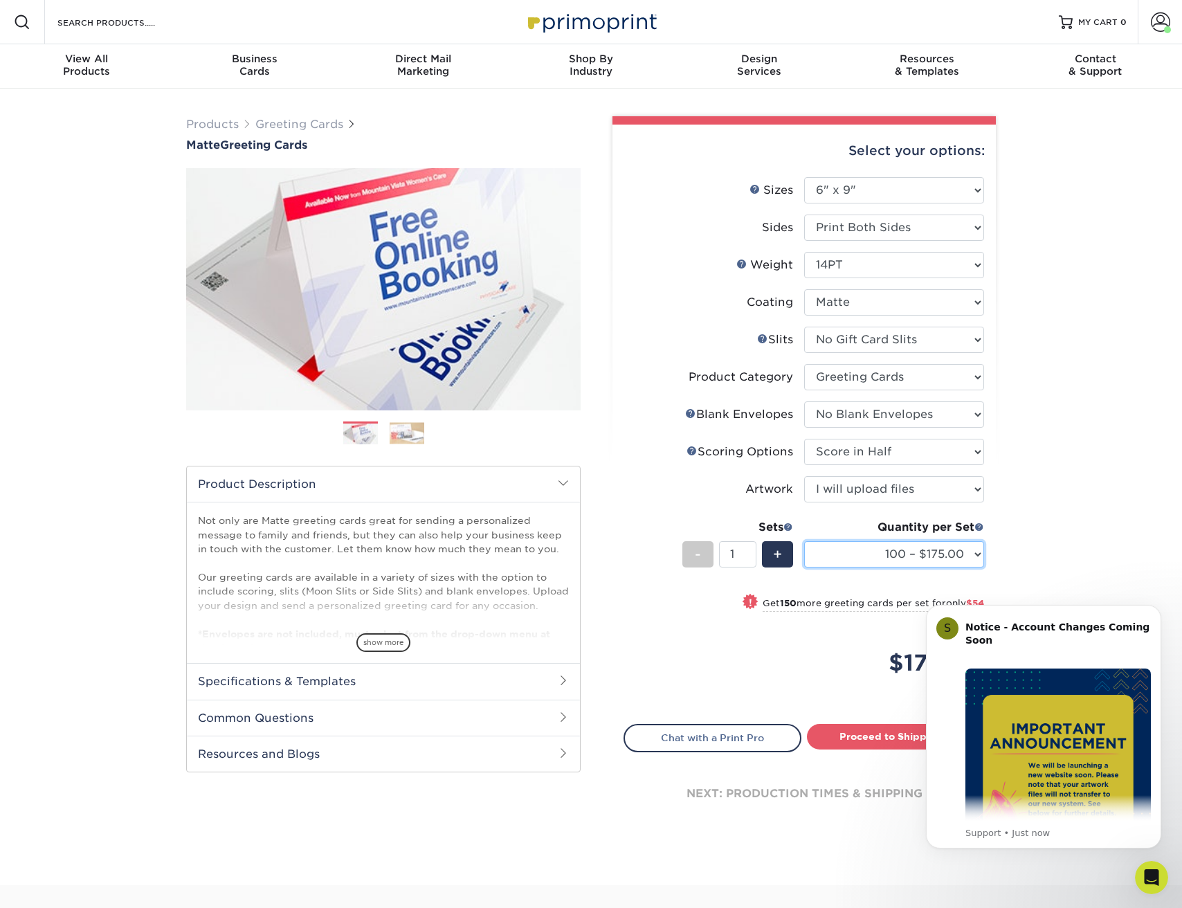
click at [960, 554] on select "100 – $175.00 250 – $229.00 500 – $266.00 1000 – $306.00 2500 – $497.00 5000 – …" at bounding box center [894, 554] width 180 height 26
select select "500 – $266.00"
click at [804, 541] on select "100 – $175.00 250 – $229.00 500 – $266.00 1000 – $306.00 2500 – $497.00 5000 – …" at bounding box center [894, 554] width 180 height 26
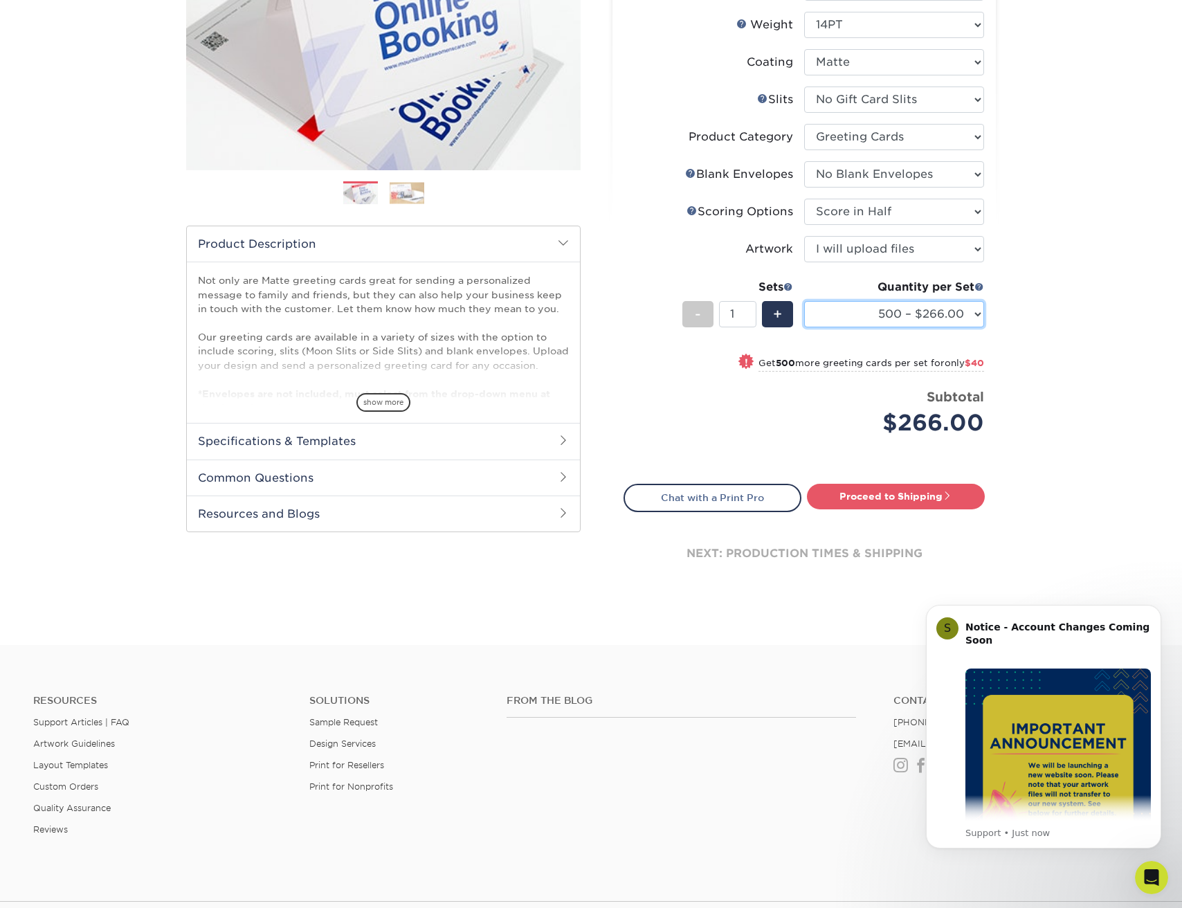
scroll to position [241, 0]
click at [974, 311] on select "100 – $175.00 250 – $229.00 500 – $266.00 1000 – $306.00 2500 – $497.00 5000 – …" at bounding box center [894, 313] width 180 height 26
click at [976, 318] on select "100 – $175.00 250 – $229.00 500 – $266.00 1000 – $306.00 2500 – $497.00 5000 – …" at bounding box center [894, 313] width 180 height 26
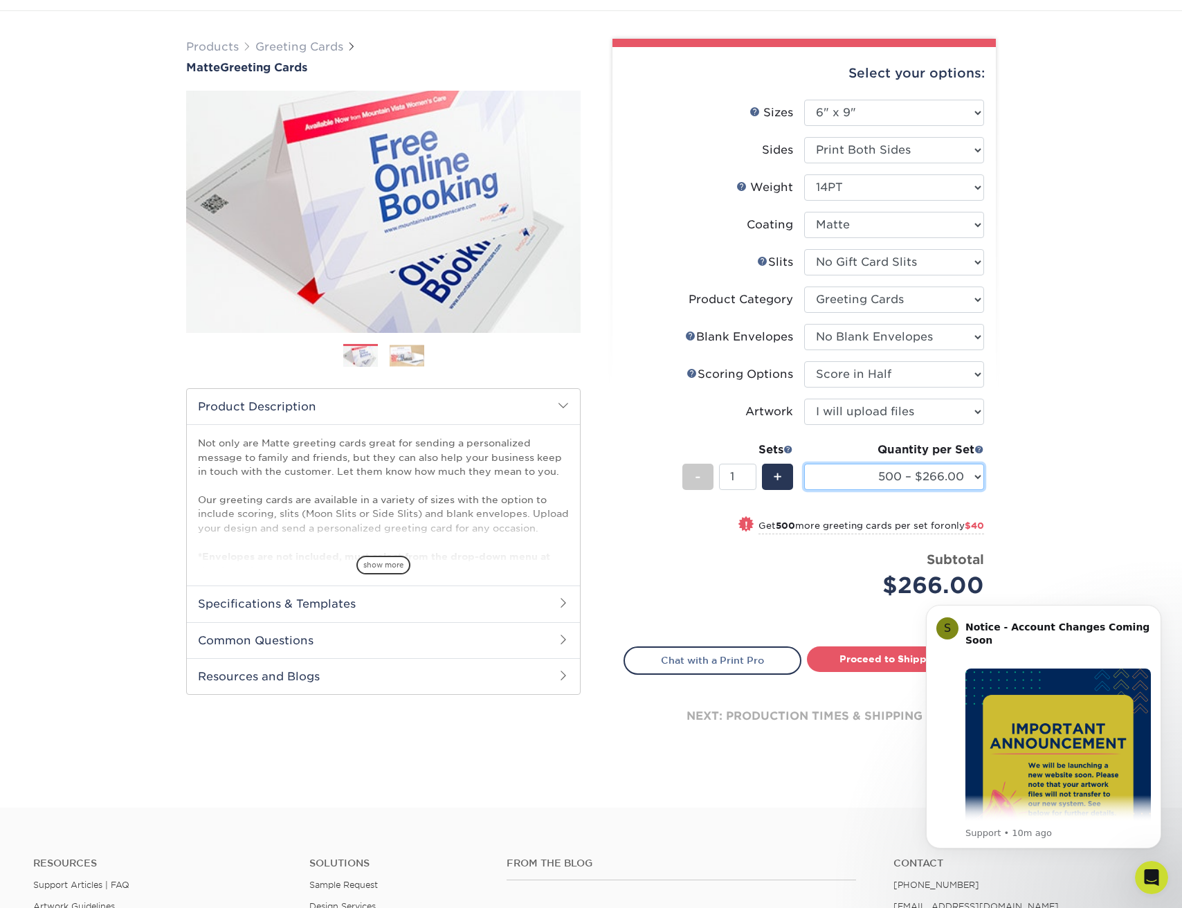
scroll to position [76, 0]
